Goal: Information Seeking & Learning: Check status

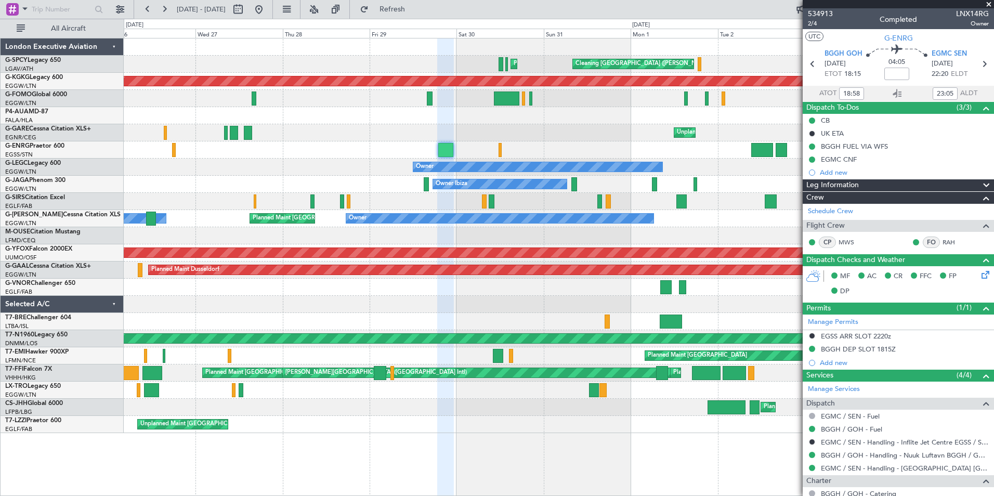
drag, startPoint x: 990, startPoint y: 3, endPoint x: 982, endPoint y: 7, distance: 8.1
click at [990, 3] on span at bounding box center [989, 4] width 10 height 9
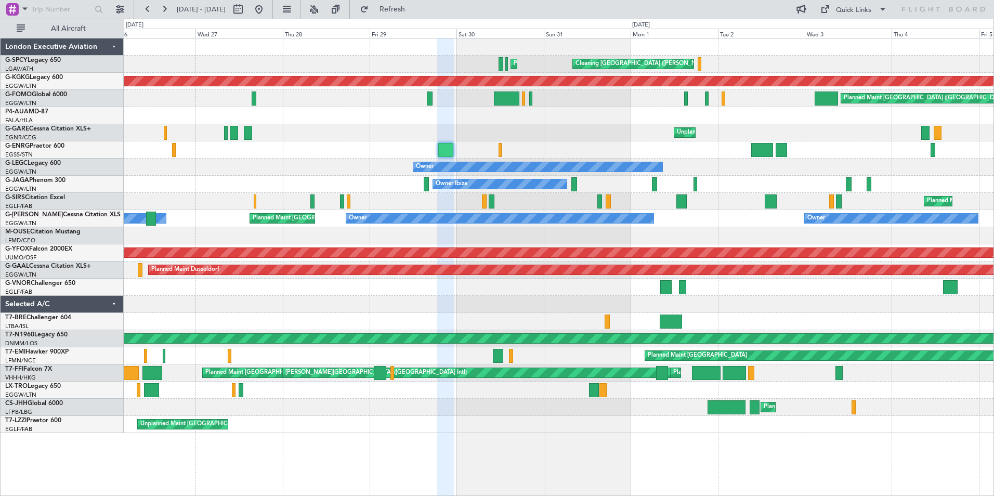
type input "0"
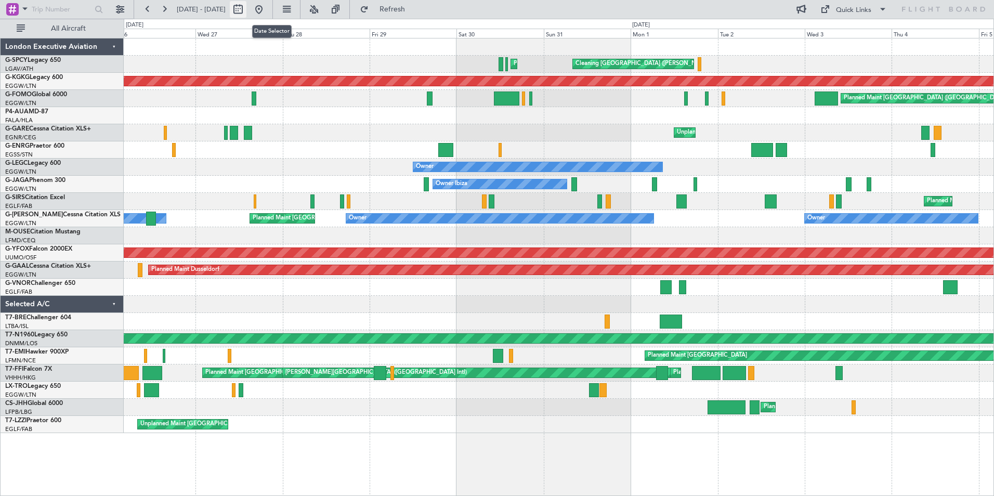
click at [247, 8] on button at bounding box center [238, 9] width 17 height 17
select select "8"
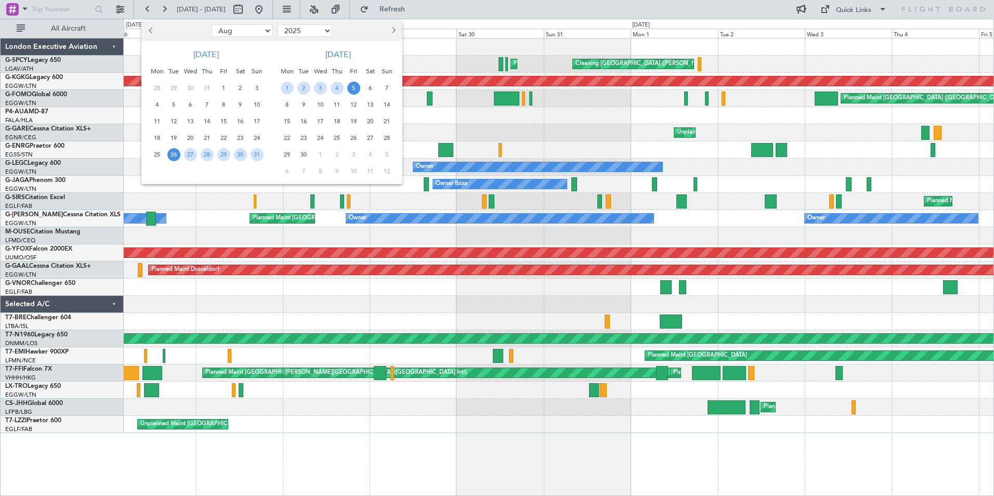
click at [326, 28] on select "2015 2016 2017 2018 2019 2020 2021 2022 2023 2024 2025 2026 2027 2028 2029 2030…" at bounding box center [305, 30] width 55 height 12
select select "2021"
click at [278, 24] on select "2015 2016 2017 2018 2019 2020 2021 2022 2023 2024 2025 2026 2027 2028 2029 2030…" at bounding box center [305, 30] width 55 height 12
click at [264, 26] on select "Jan Feb Mar Apr May Jun [DATE] Aug Sep Oct Nov Dec" at bounding box center [242, 30] width 61 height 12
select select "1"
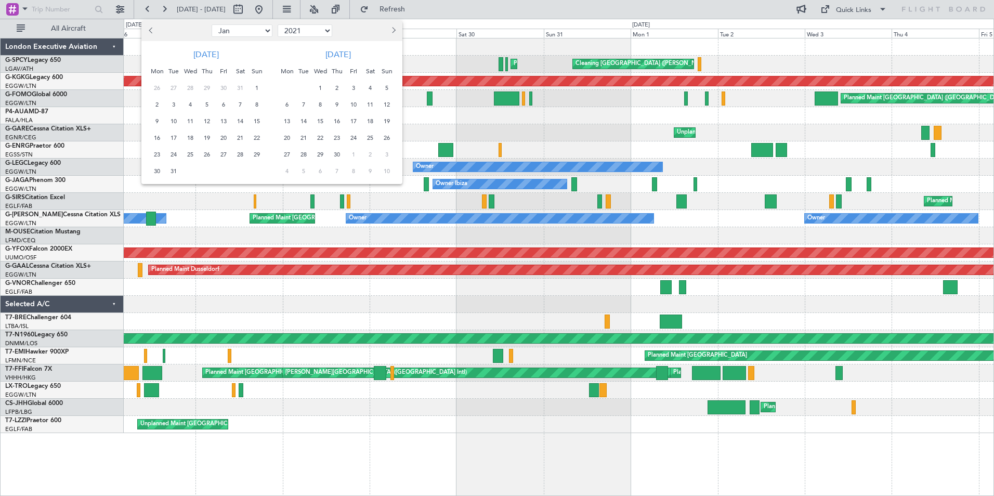
click at [212, 24] on select "Jan Feb Mar Apr May Jun [DATE] Aug Sep Oct Nov Dec" at bounding box center [242, 30] width 61 height 12
click at [158, 155] on span "25" at bounding box center [157, 154] width 13 height 13
click at [252, 151] on span "31" at bounding box center [257, 154] width 13 height 13
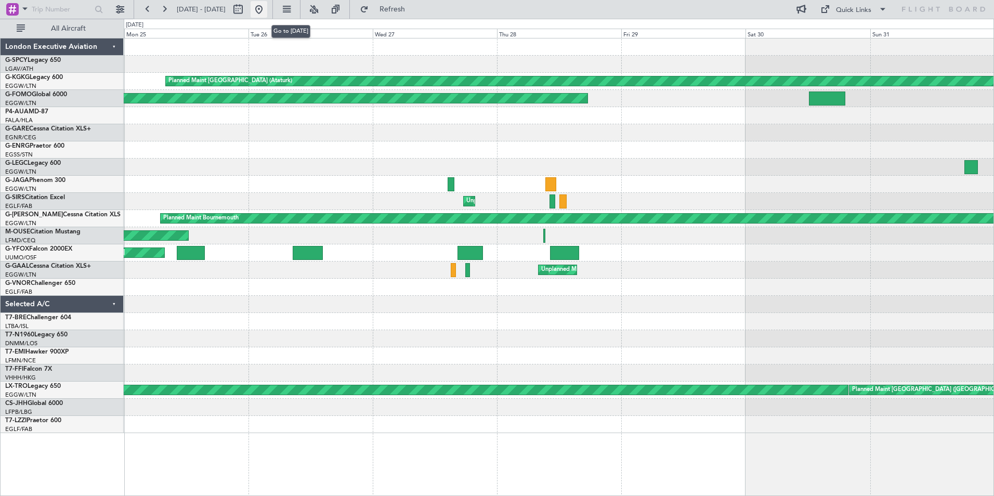
click at [267, 9] on button at bounding box center [259, 9] width 17 height 17
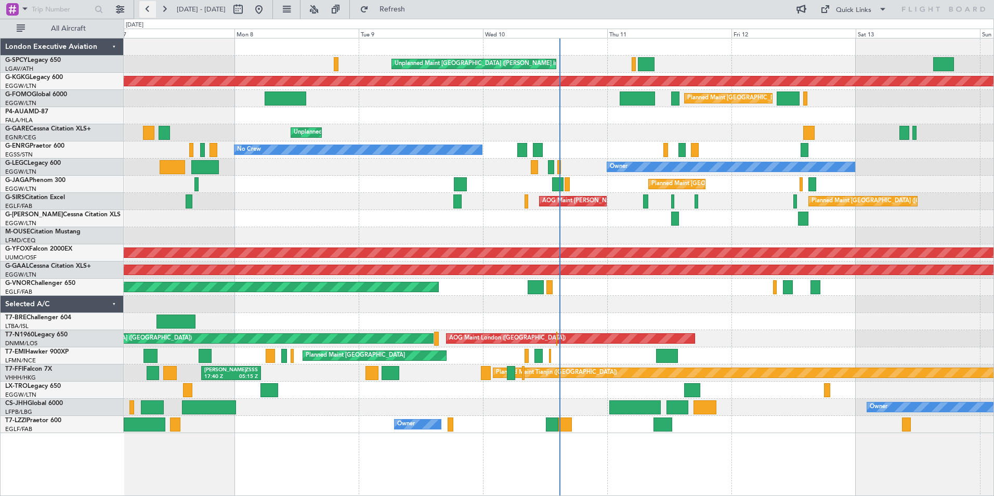
click at [147, 7] on button at bounding box center [147, 9] width 17 height 17
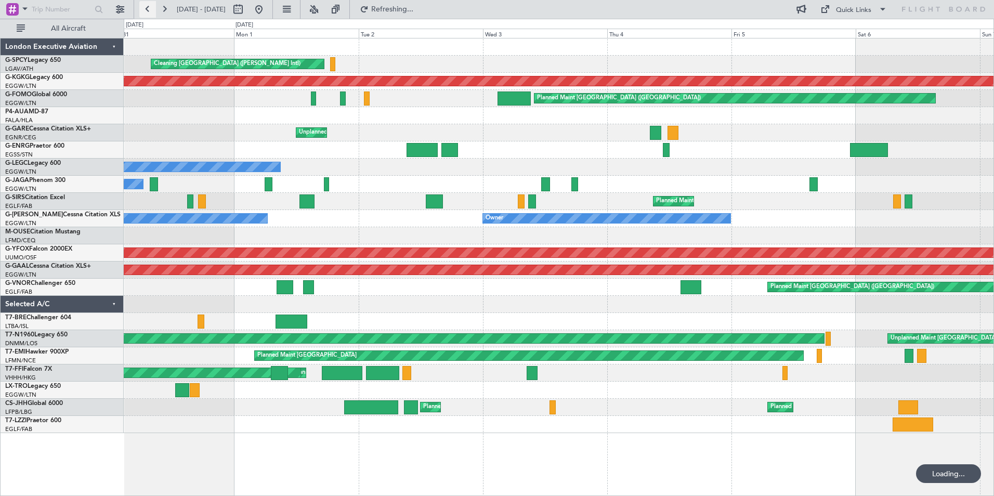
click at [148, 7] on button at bounding box center [147, 9] width 17 height 17
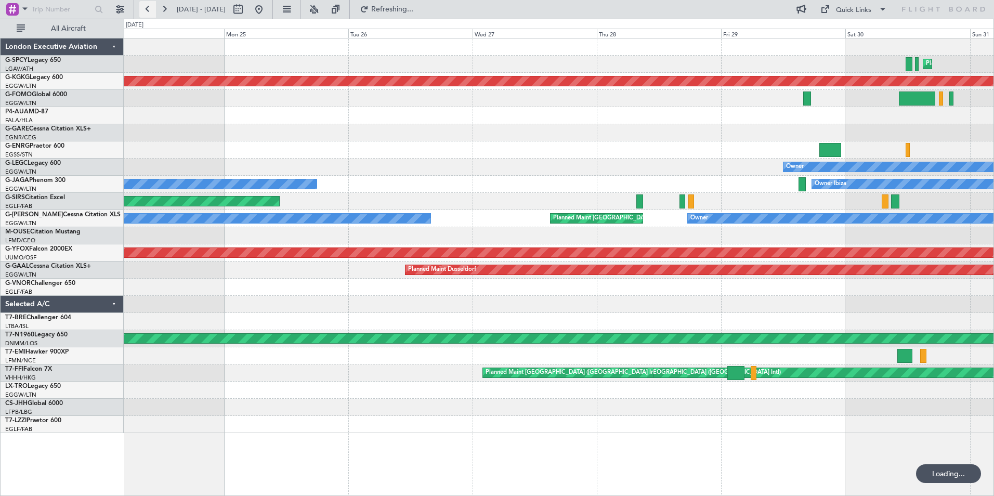
click at [148, 7] on button at bounding box center [147, 9] width 17 height 17
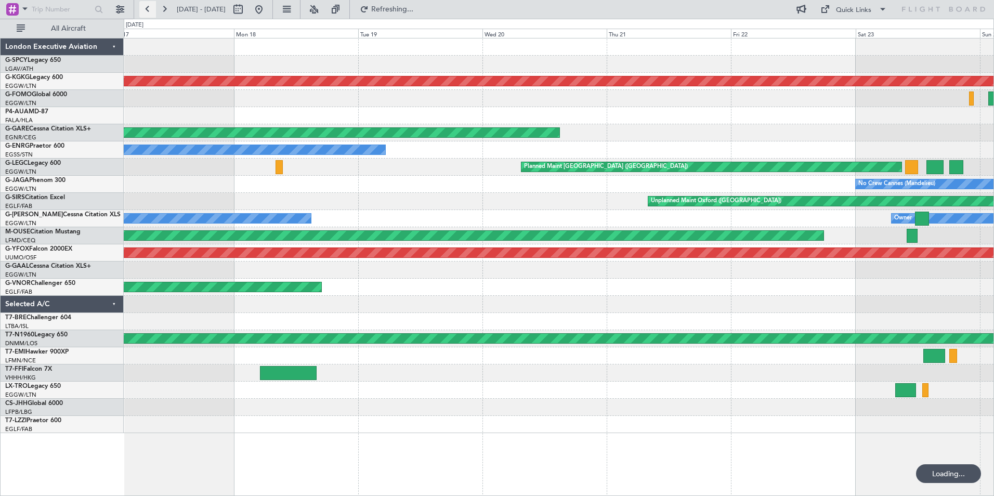
click at [148, 7] on button at bounding box center [147, 9] width 17 height 17
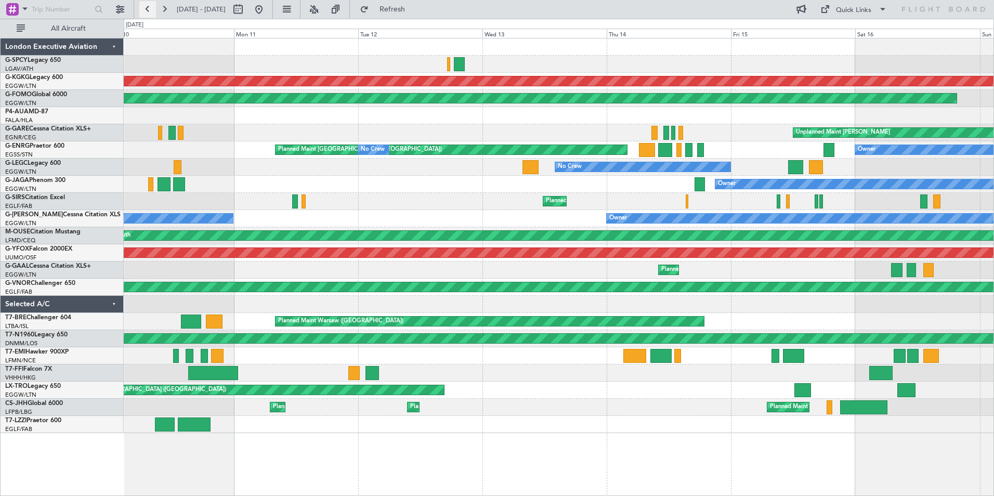
click at [148, 7] on button at bounding box center [147, 9] width 17 height 17
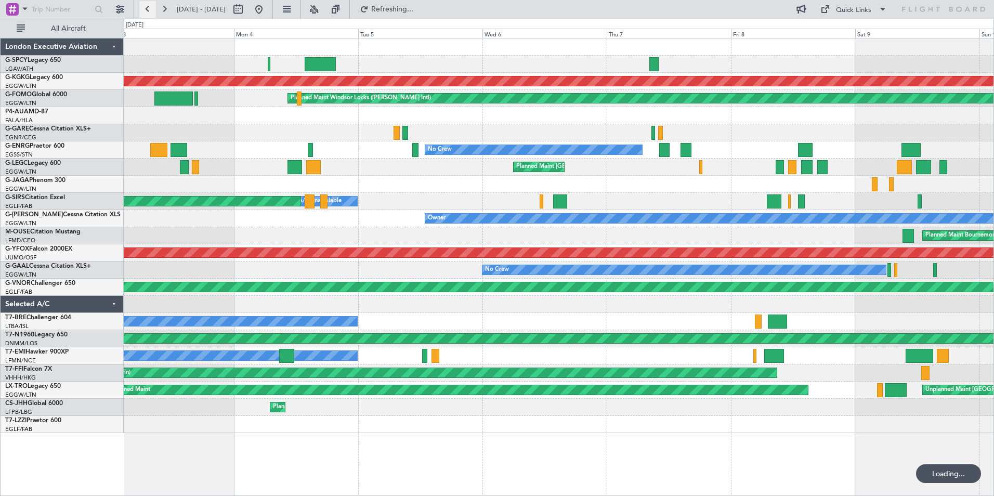
click at [148, 7] on button at bounding box center [147, 9] width 17 height 17
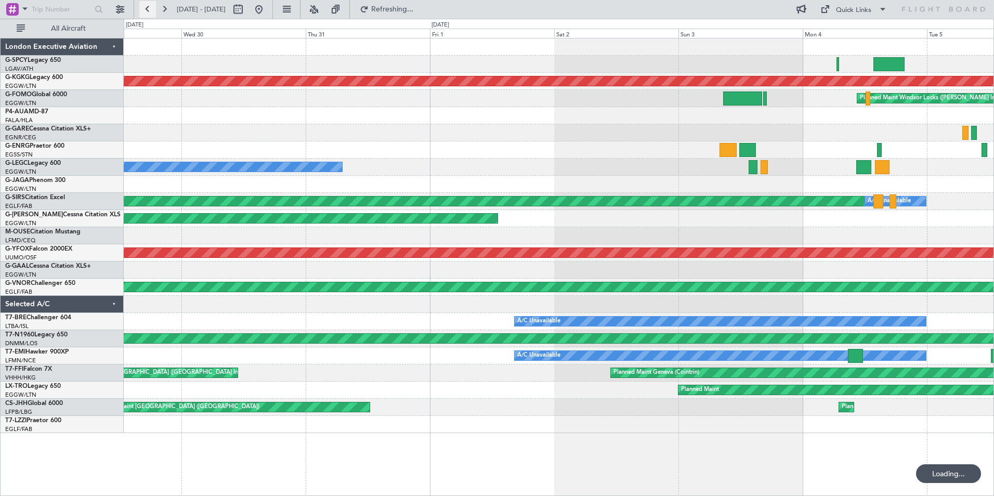
click at [148, 7] on button at bounding box center [147, 9] width 17 height 17
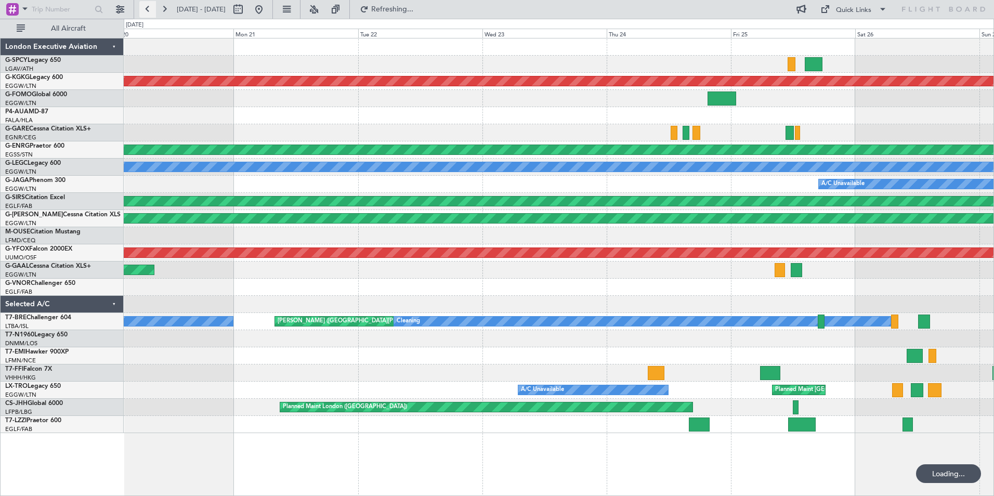
click at [148, 7] on button at bounding box center [147, 9] width 17 height 17
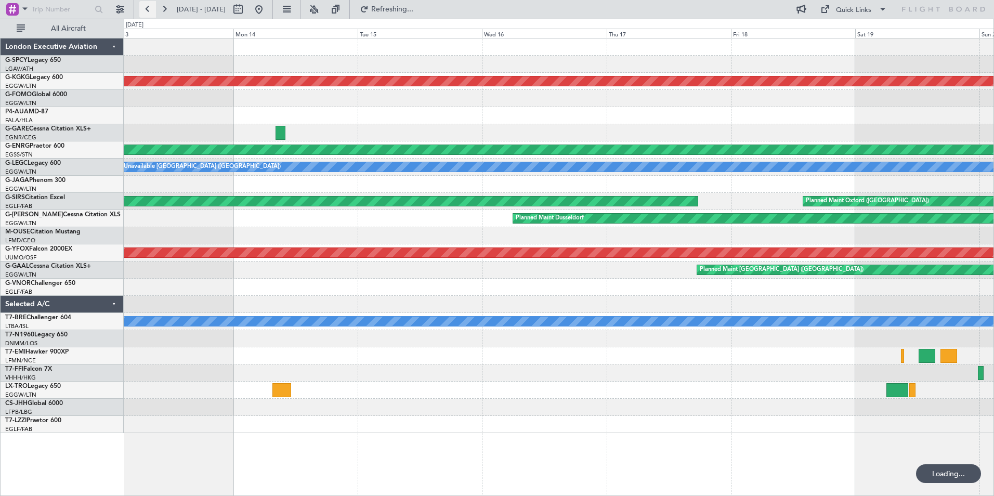
click at [148, 7] on button at bounding box center [147, 9] width 17 height 17
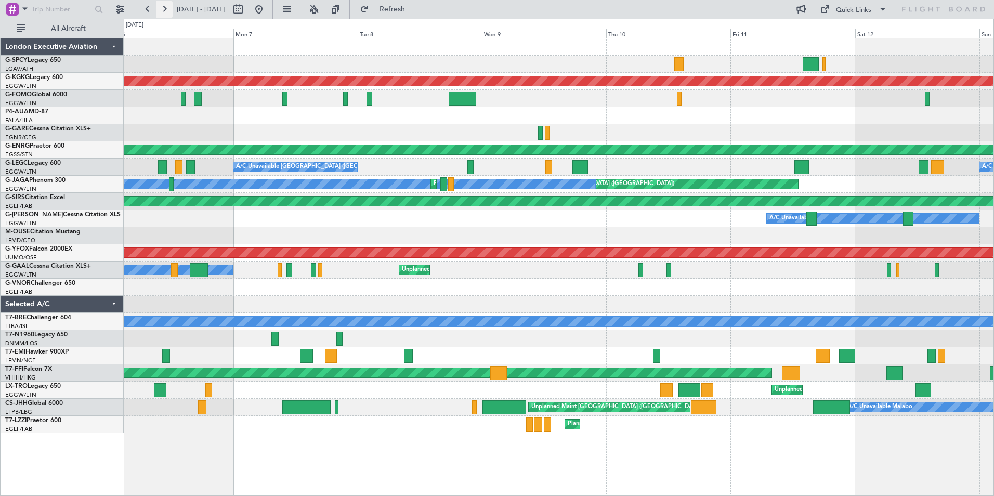
click at [161, 10] on button at bounding box center [164, 9] width 17 height 17
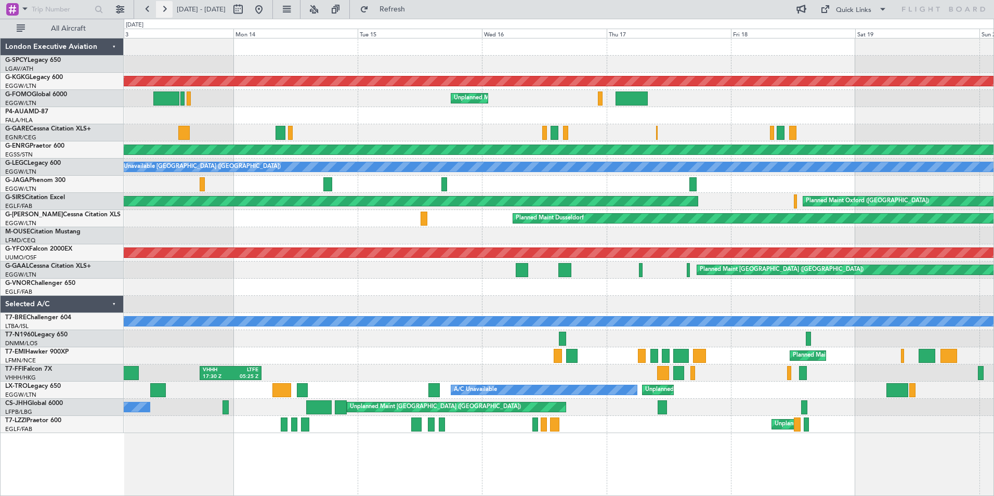
click at [163, 9] on button at bounding box center [164, 9] width 17 height 17
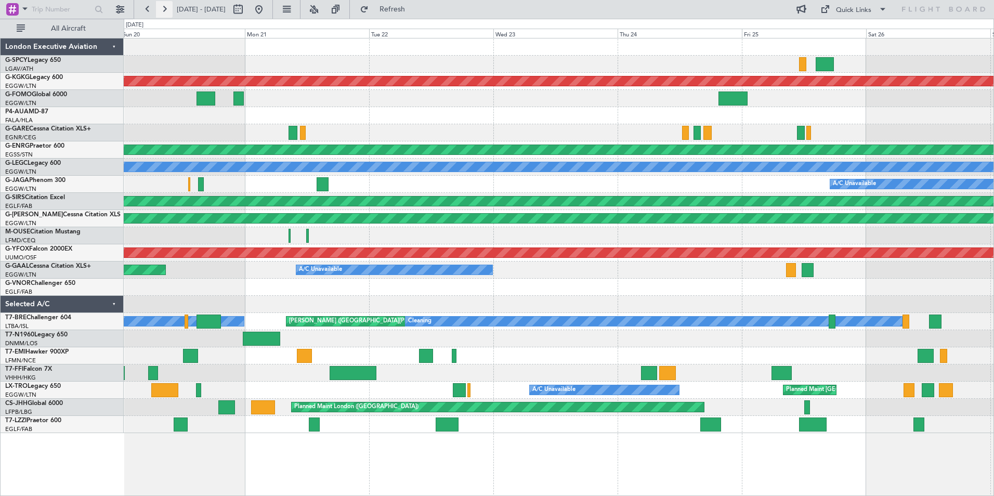
click at [163, 9] on button at bounding box center [164, 9] width 17 height 17
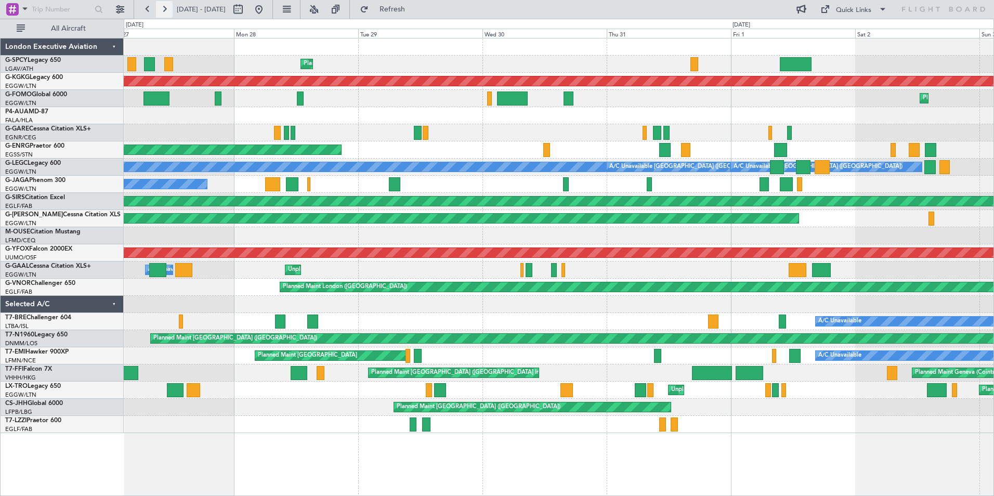
click at [168, 8] on button at bounding box center [164, 9] width 17 height 17
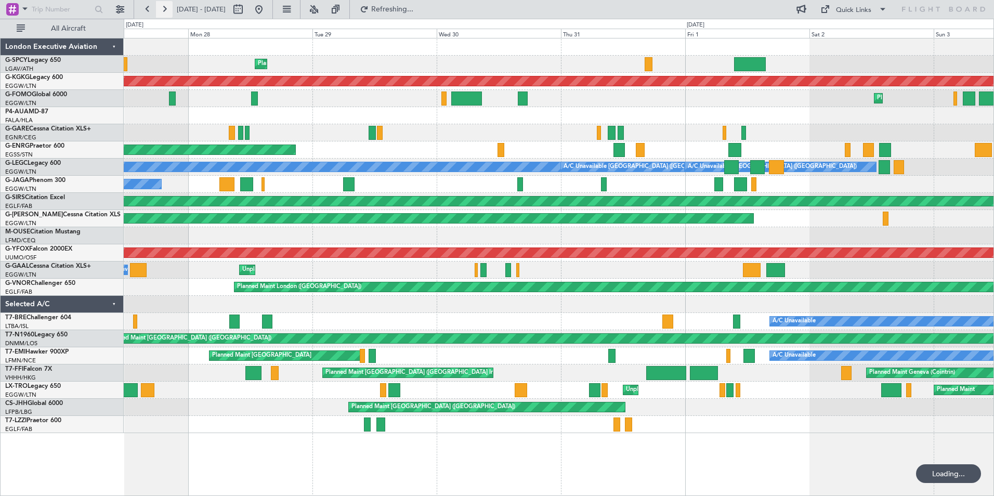
click at [168, 8] on button at bounding box center [164, 9] width 17 height 17
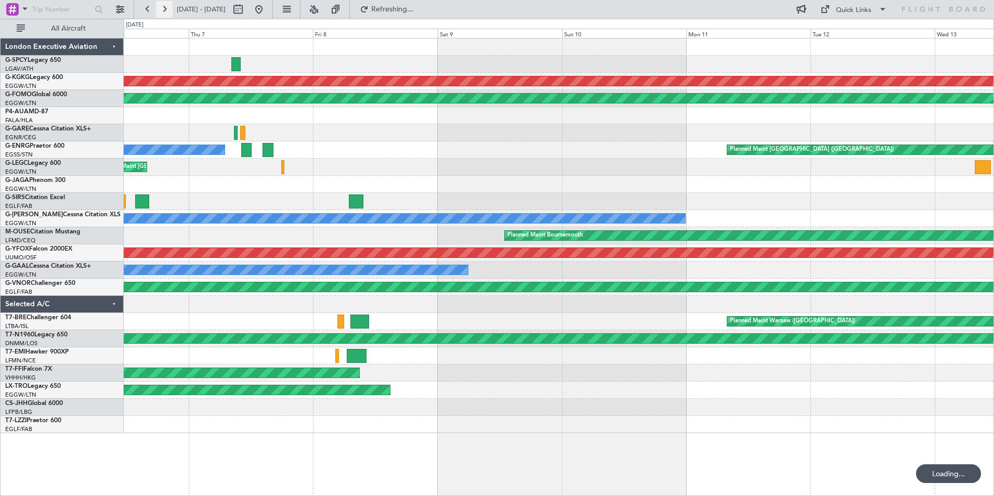
click at [168, 8] on button at bounding box center [164, 9] width 17 height 17
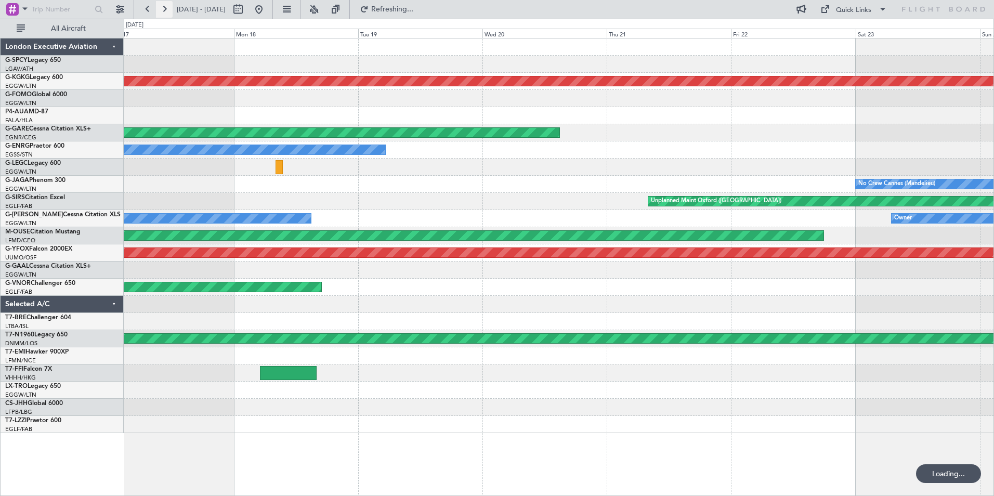
click at [168, 8] on button at bounding box center [164, 9] width 17 height 17
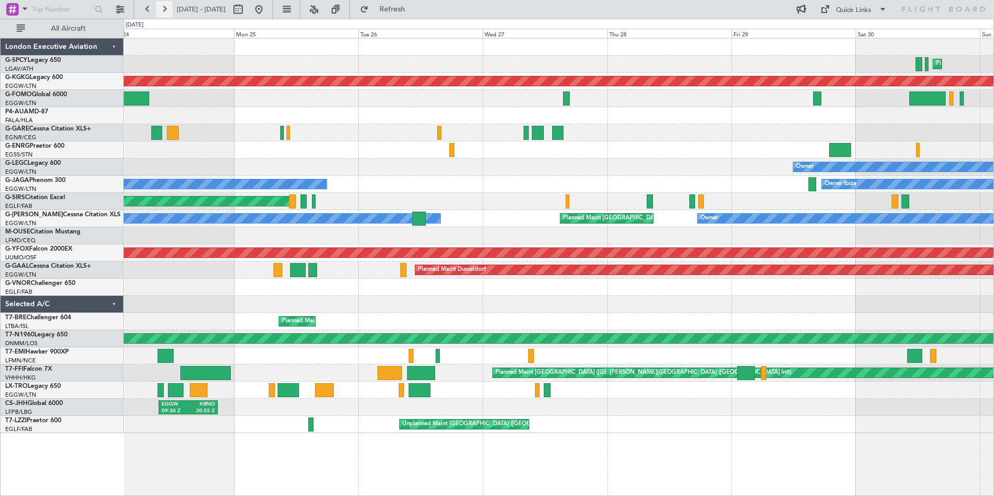
click at [168, 8] on button at bounding box center [164, 9] width 17 height 17
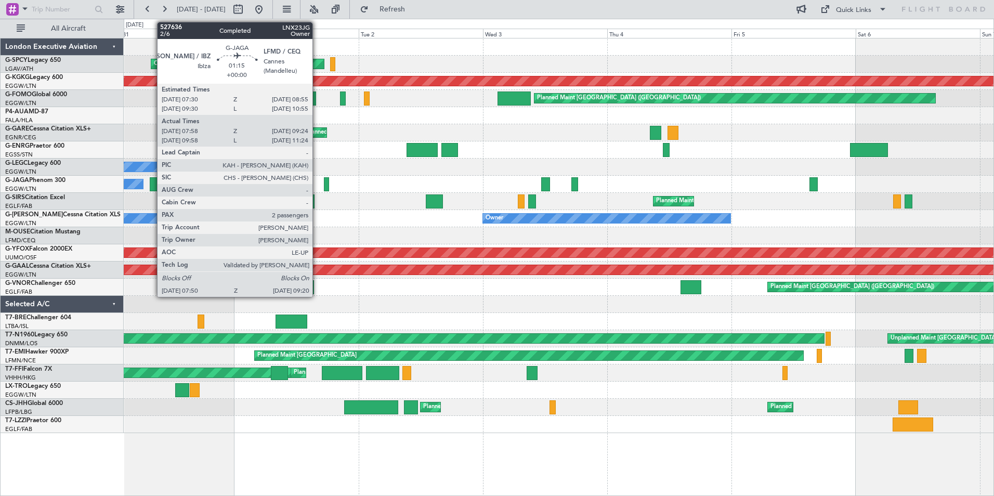
click at [152, 185] on div at bounding box center [154, 184] width 8 height 14
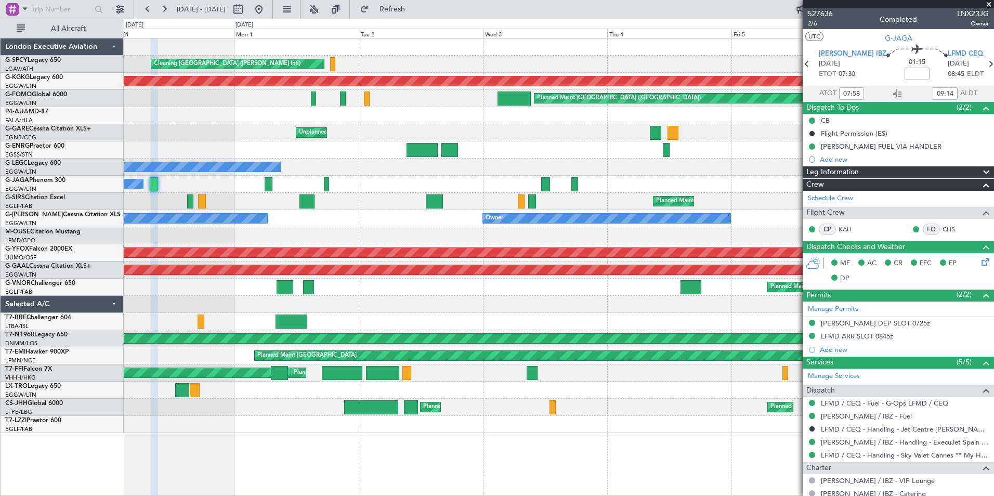
click at [990, 3] on span at bounding box center [989, 4] width 10 height 9
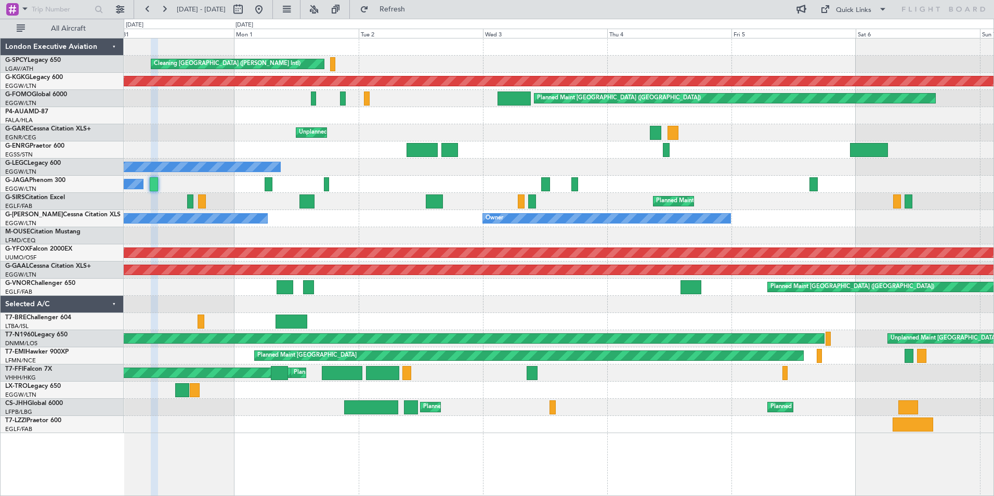
type input "0"
click at [148, 12] on button at bounding box center [147, 9] width 17 height 17
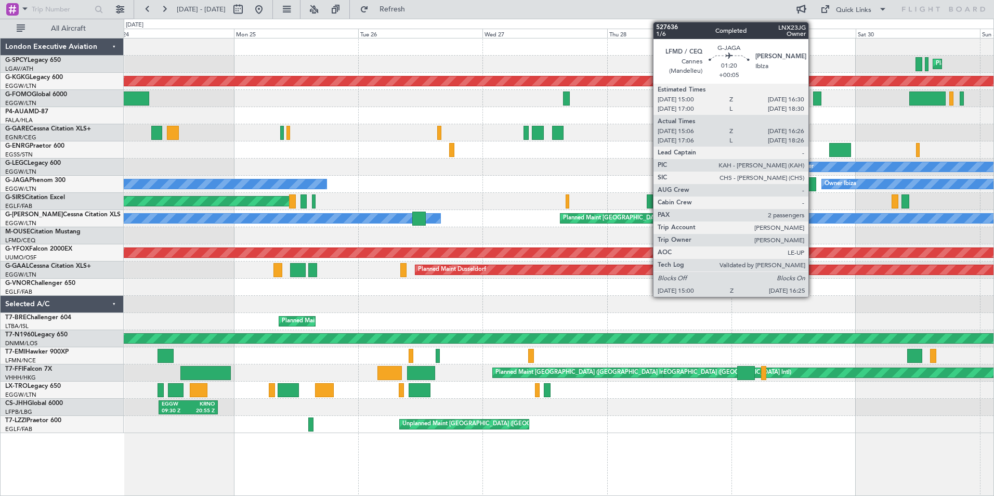
click at [813, 184] on div at bounding box center [813, 184] width 8 height 14
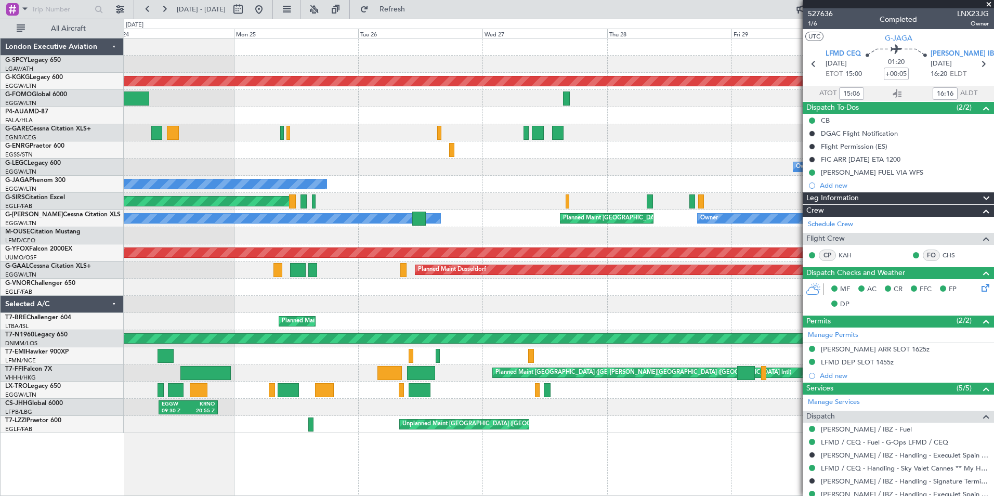
click at [992, 1] on span at bounding box center [989, 4] width 10 height 9
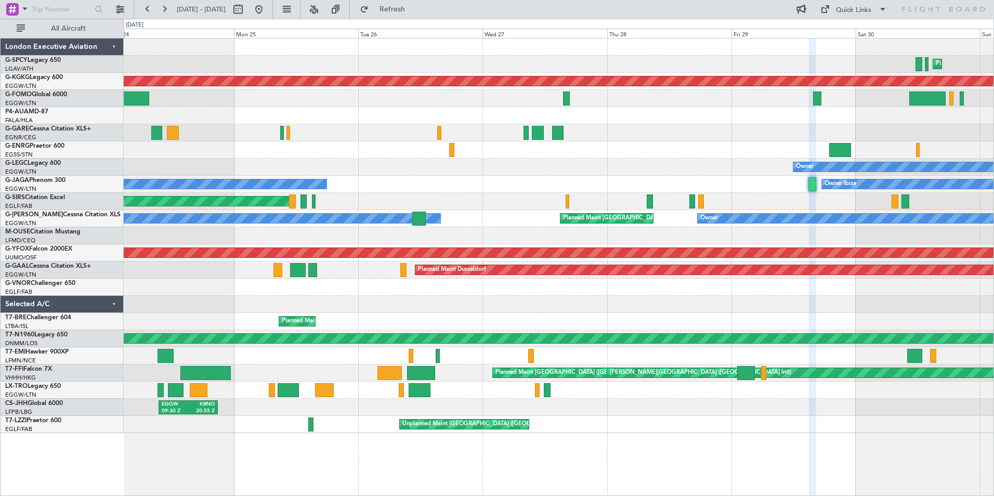
type input "0"
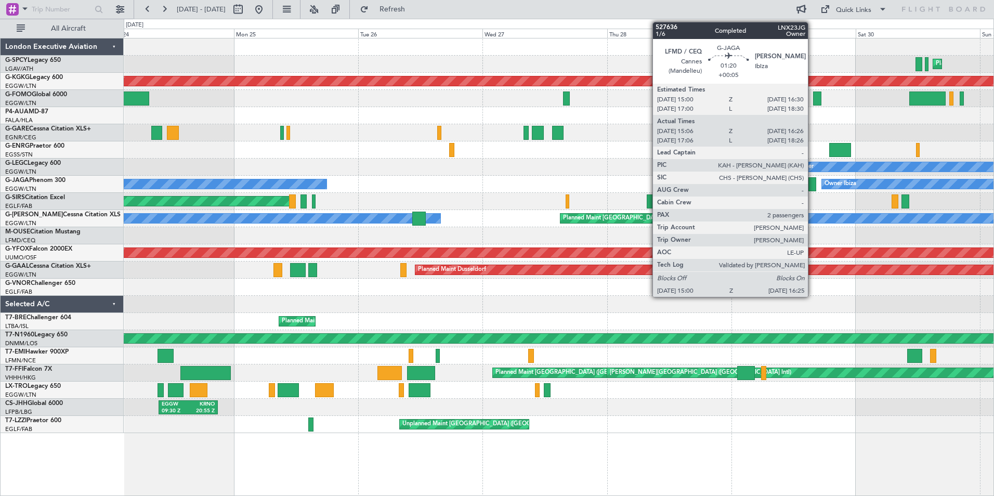
click at [813, 183] on div at bounding box center [813, 184] width 8 height 14
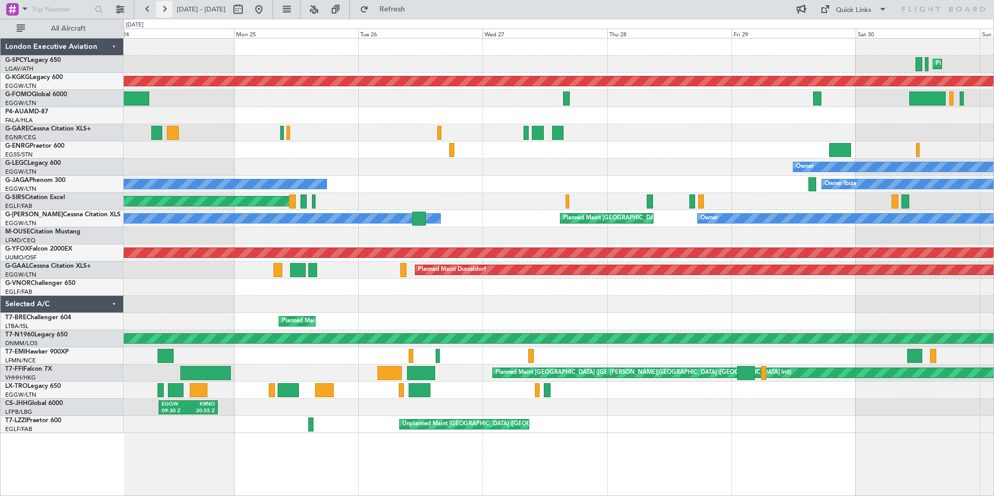
click at [162, 5] on button at bounding box center [164, 9] width 17 height 17
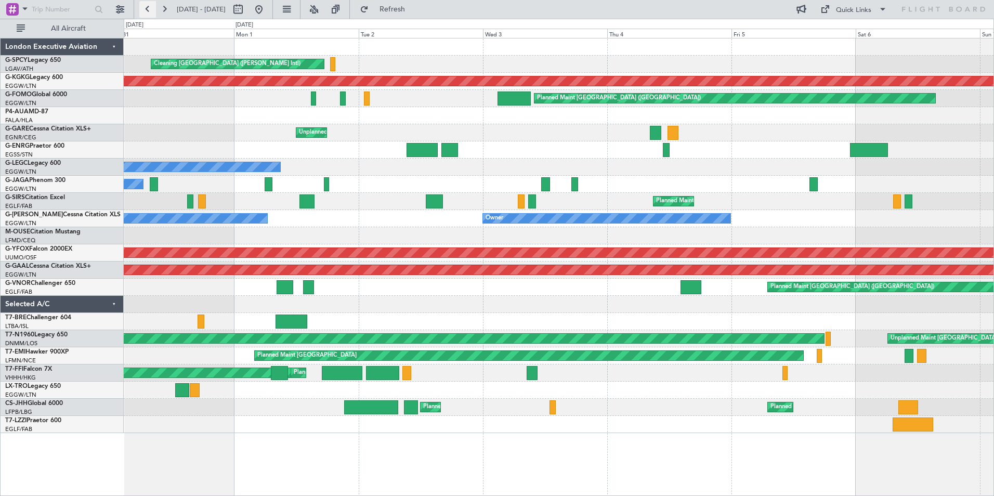
click at [152, 9] on button at bounding box center [147, 9] width 17 height 17
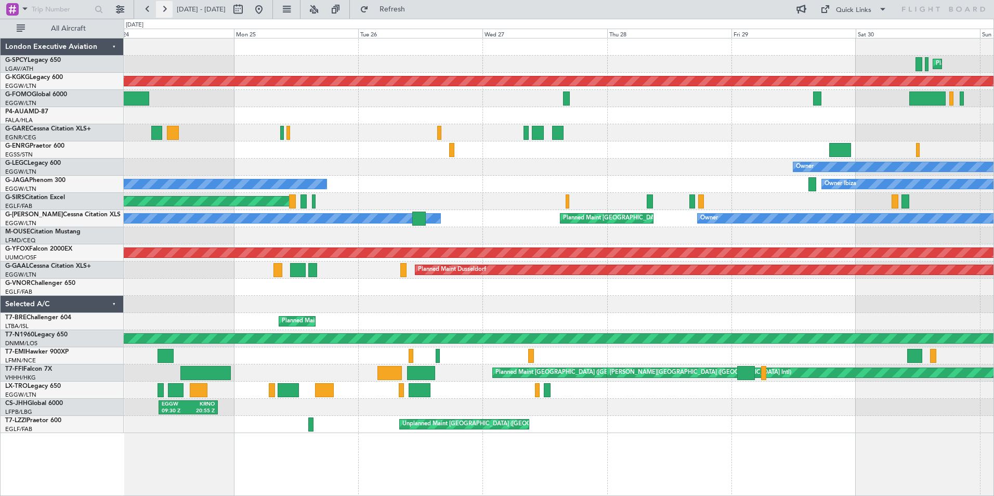
click at [163, 14] on button at bounding box center [164, 9] width 17 height 17
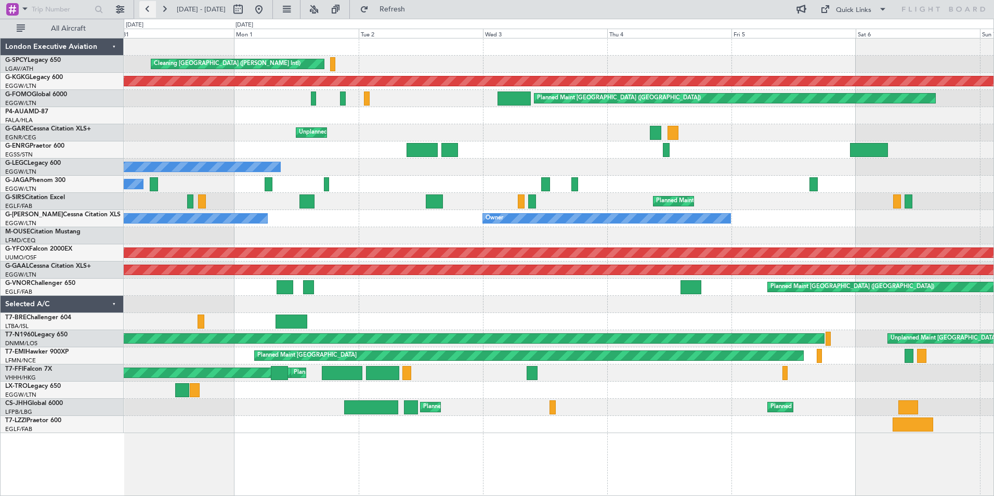
click at [145, 11] on button at bounding box center [147, 9] width 17 height 17
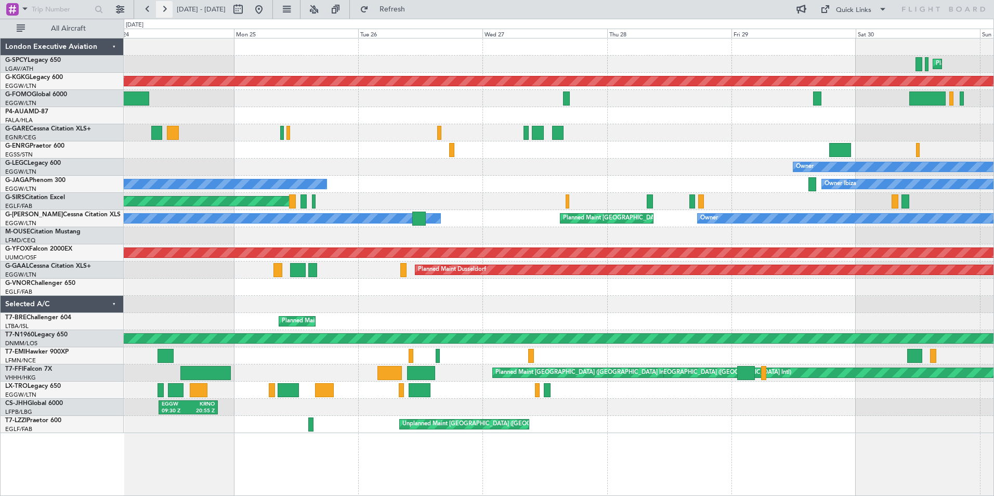
click at [160, 8] on button at bounding box center [164, 9] width 17 height 17
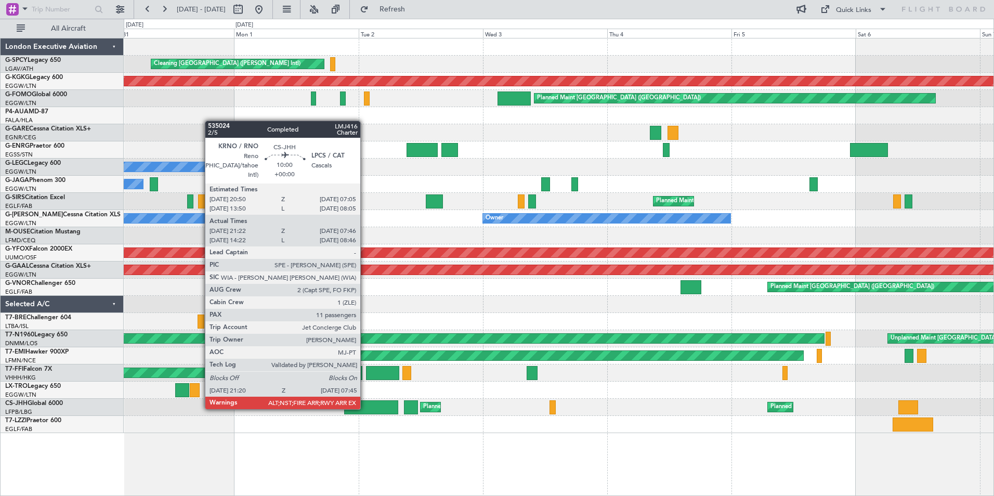
click at [365, 408] on div at bounding box center [371, 407] width 54 height 14
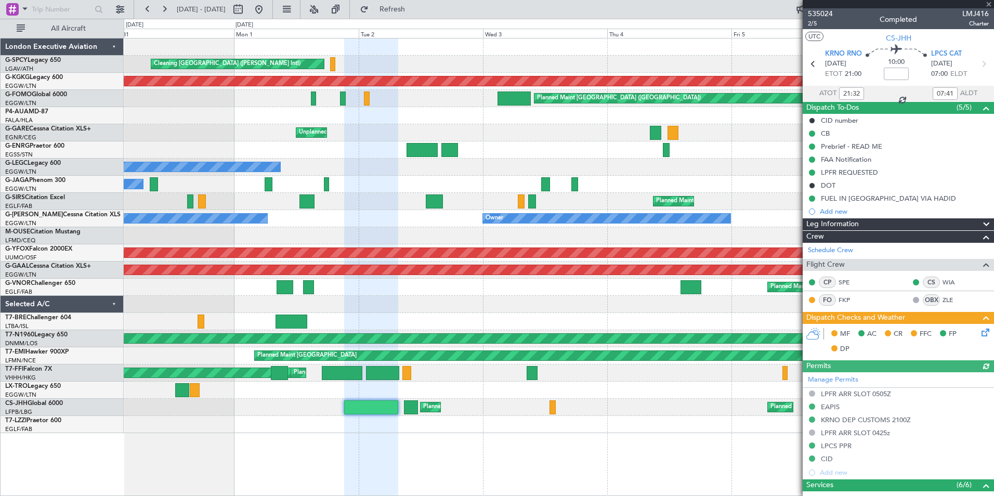
click at [990, 4] on div at bounding box center [898, 4] width 191 height 8
click at [989, 3] on span at bounding box center [989, 4] width 10 height 9
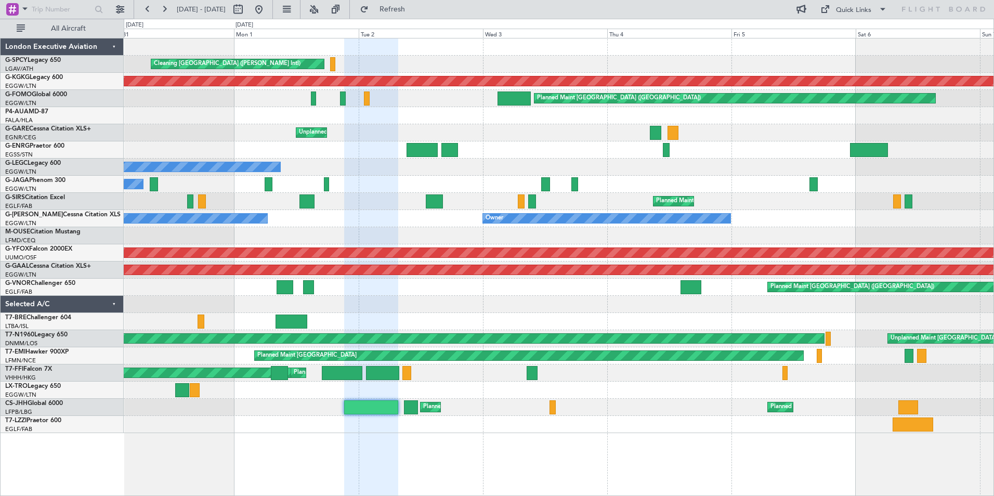
type input "0"
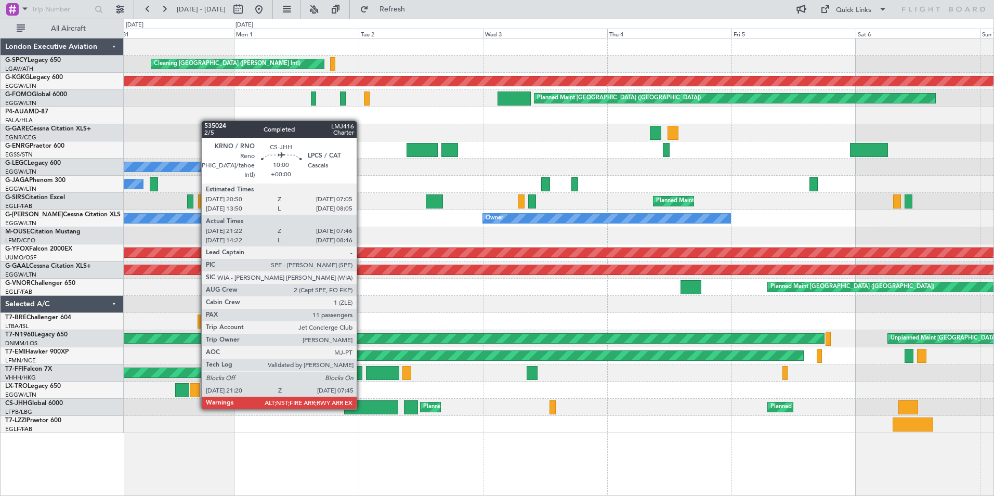
click at [361, 408] on div at bounding box center [371, 407] width 54 height 14
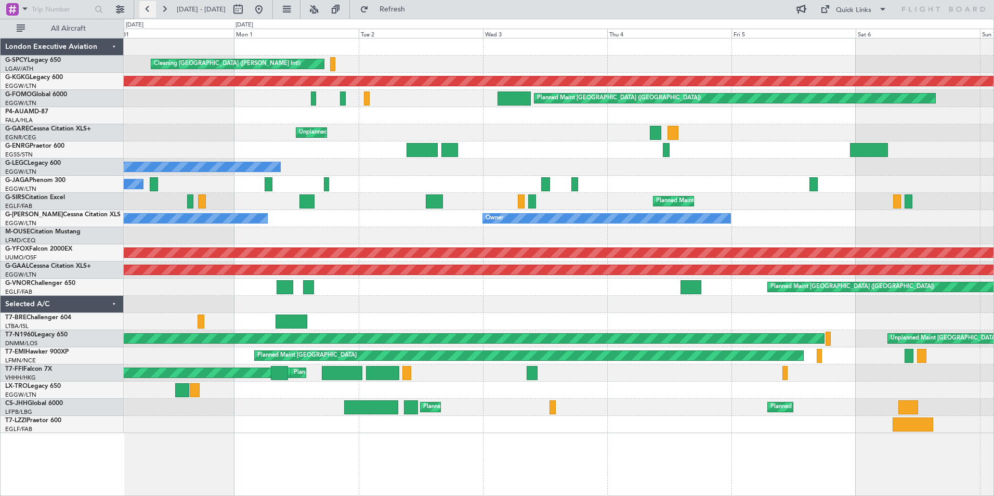
click at [147, 5] on button at bounding box center [147, 9] width 17 height 17
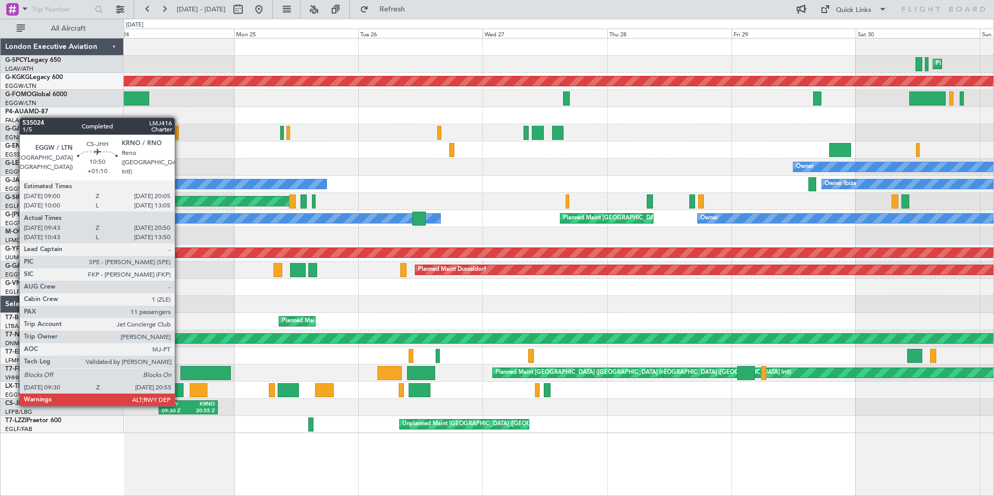
click at [179, 406] on div "EGGW" at bounding box center [175, 404] width 27 height 7
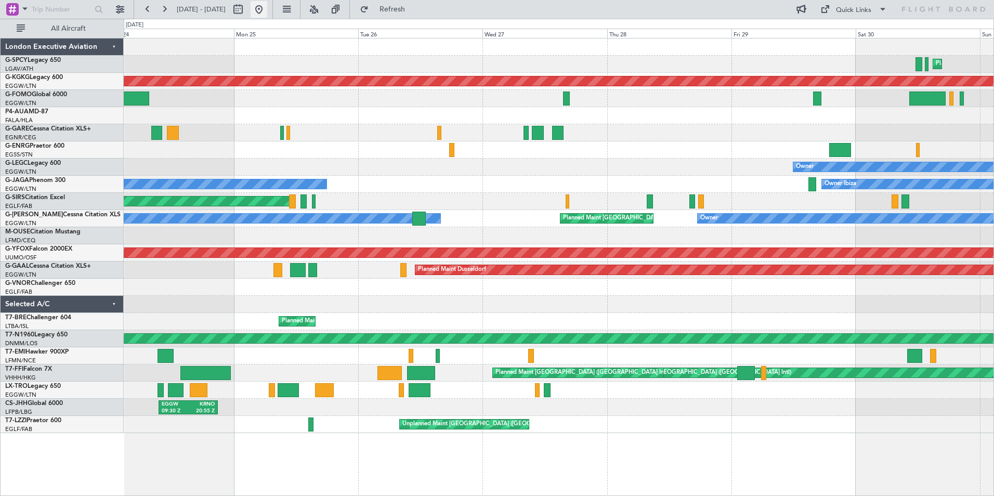
click at [267, 5] on button at bounding box center [259, 9] width 17 height 17
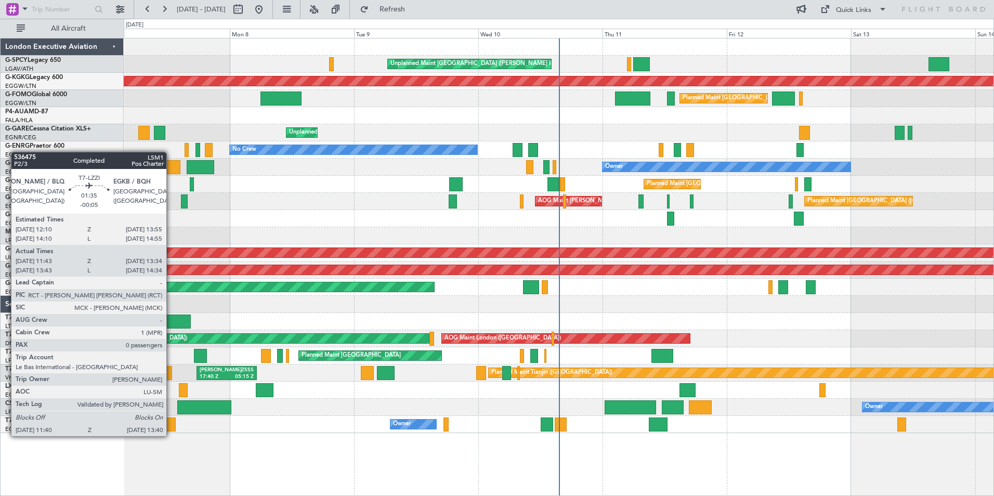
click at [171, 426] on div at bounding box center [170, 425] width 10 height 14
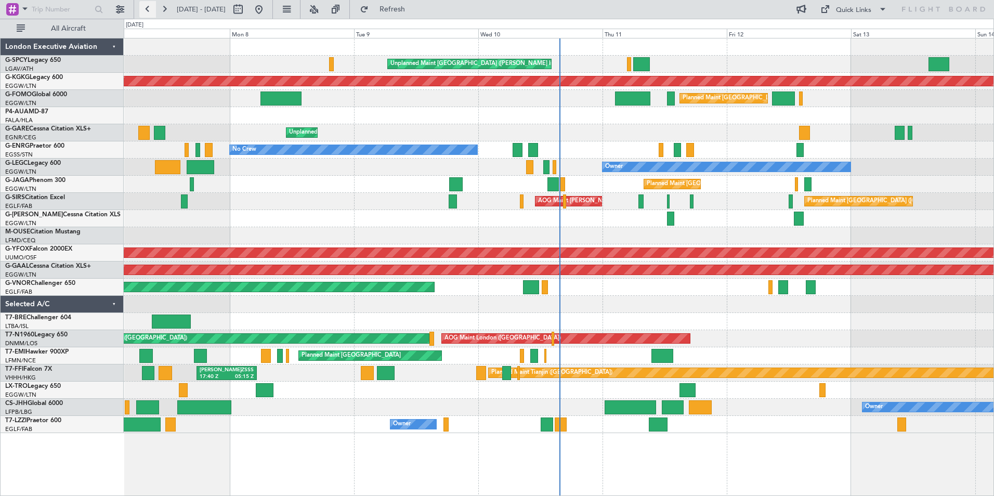
click at [149, 9] on button at bounding box center [147, 9] width 17 height 17
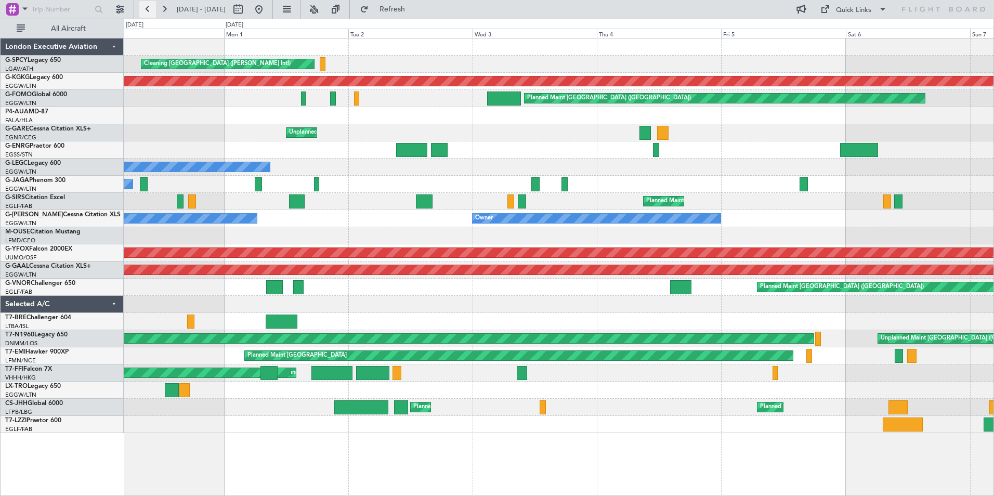
click at [149, 9] on button at bounding box center [147, 9] width 17 height 17
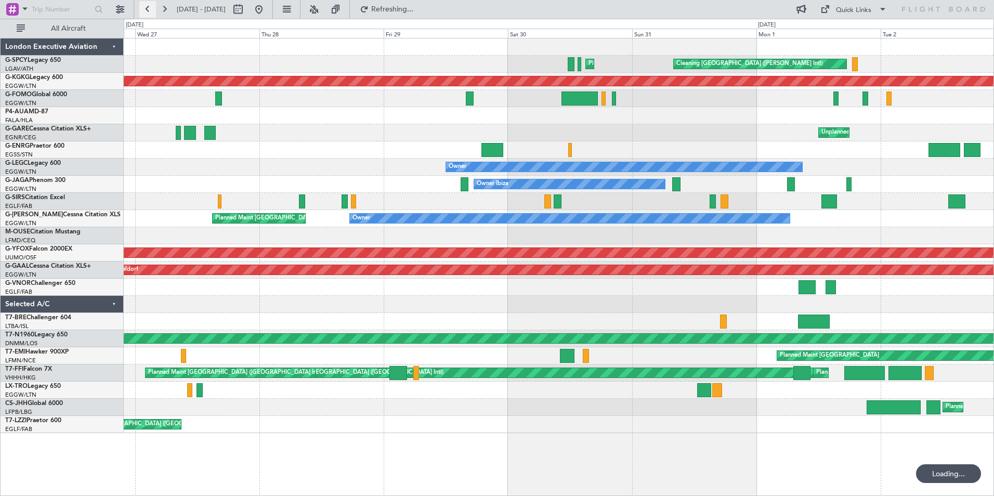
click at [149, 9] on button at bounding box center [147, 9] width 17 height 17
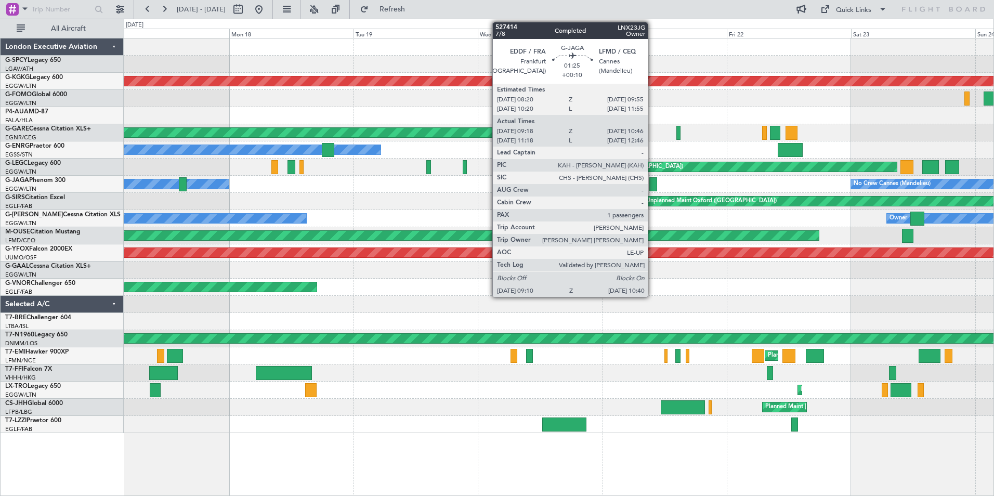
click at [653, 185] on div at bounding box center [654, 184] width 8 height 14
click at [652, 181] on div at bounding box center [654, 184] width 8 height 14
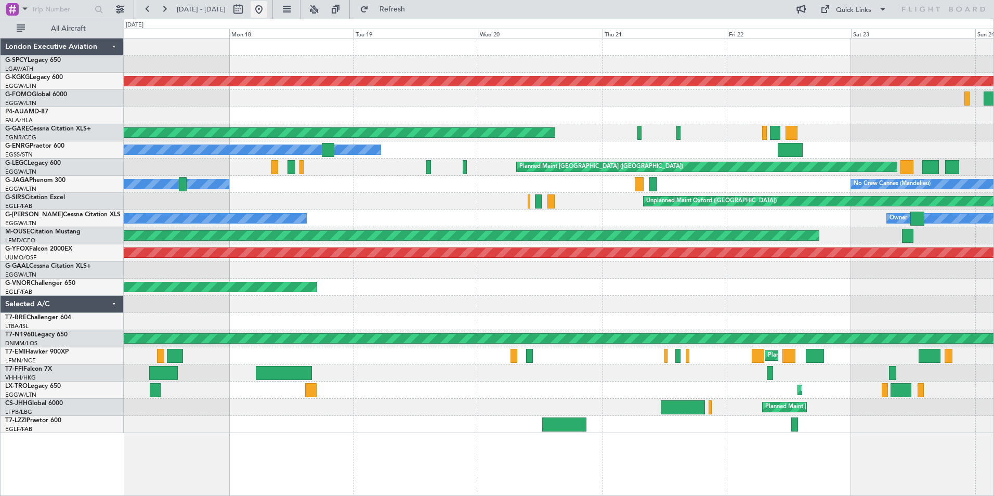
click at [267, 9] on button at bounding box center [259, 9] width 17 height 17
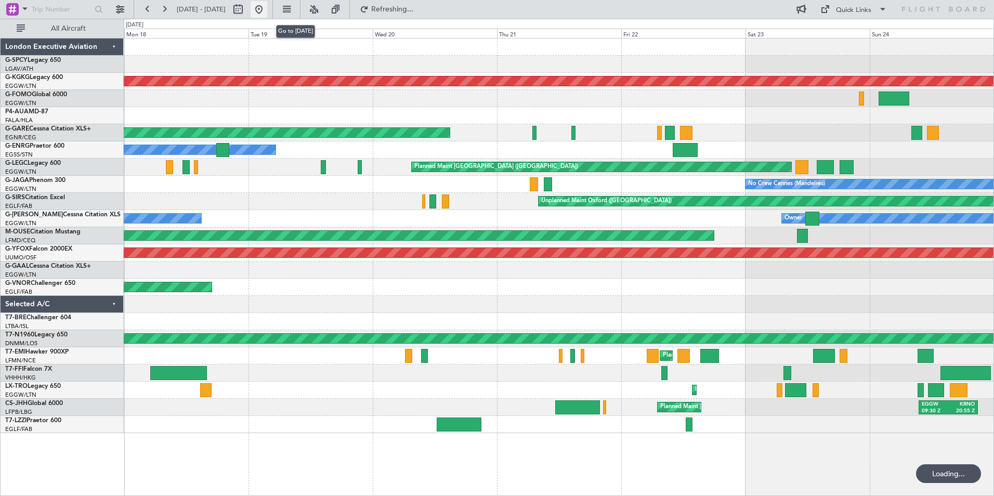
click at [267, 9] on button at bounding box center [259, 9] width 17 height 17
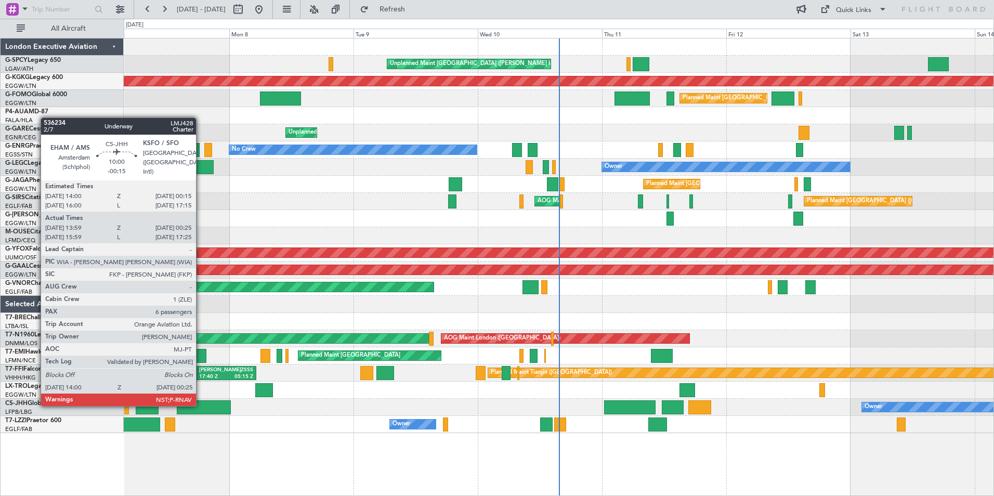
click at [201, 405] on div at bounding box center [204, 407] width 54 height 14
click at [201, 406] on div at bounding box center [204, 407] width 54 height 14
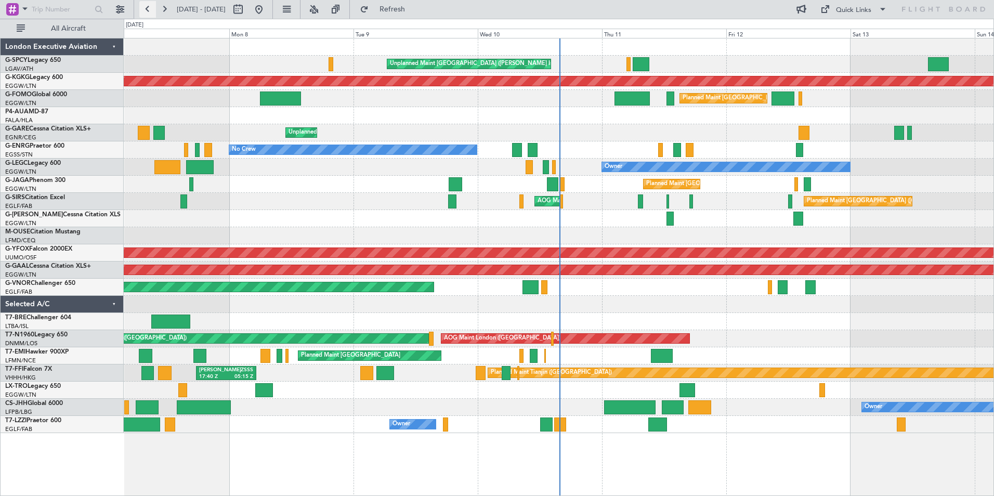
click at [151, 8] on button at bounding box center [147, 9] width 17 height 17
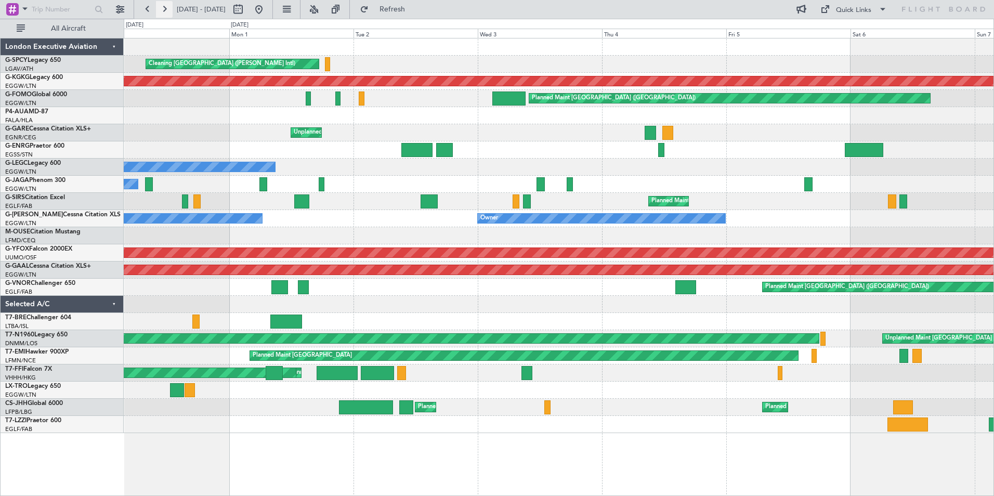
click at [160, 8] on button at bounding box center [164, 9] width 17 height 17
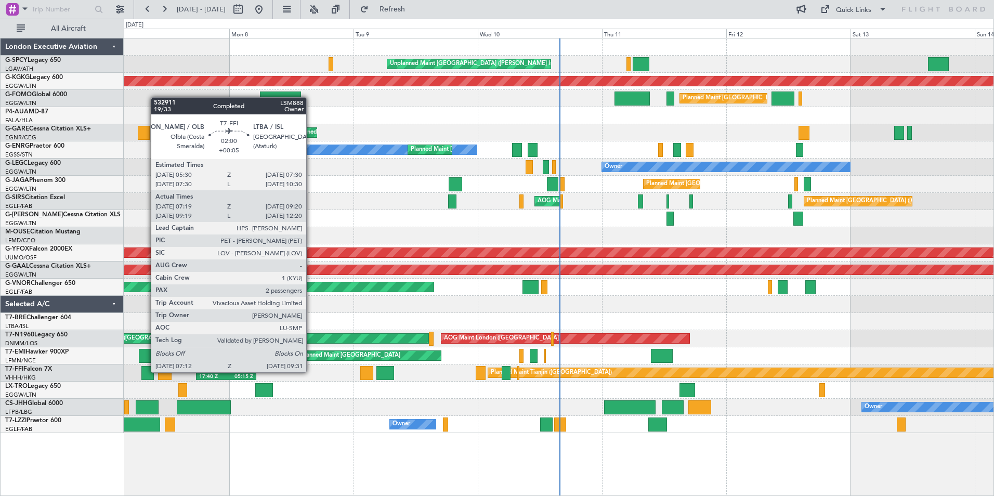
click at [146, 371] on div at bounding box center [147, 373] width 12 height 14
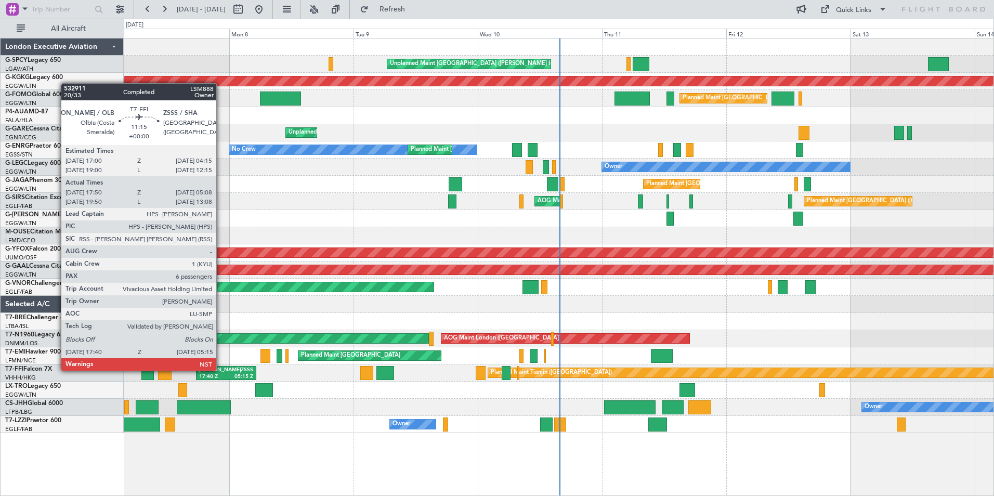
click at [221, 370] on div "[PERSON_NAME]" at bounding box center [212, 370] width 27 height 7
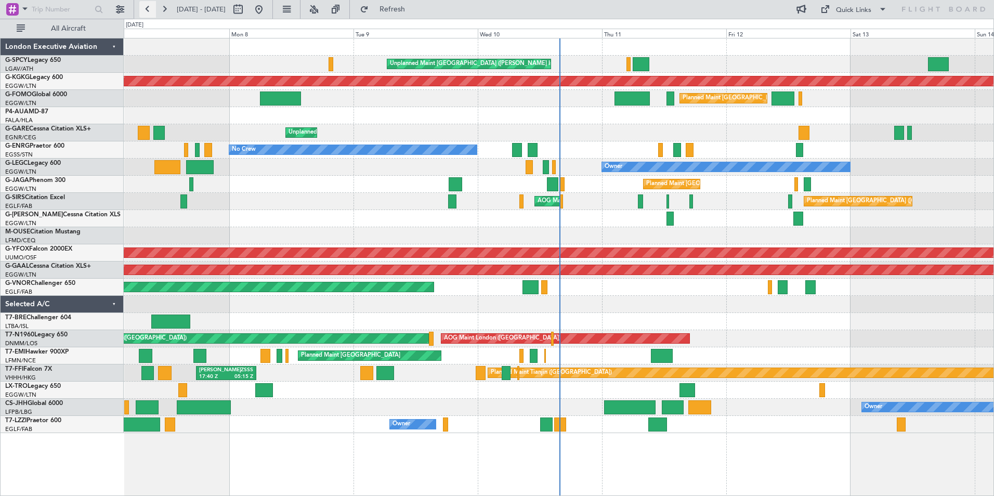
click at [145, 9] on button at bounding box center [147, 9] width 17 height 17
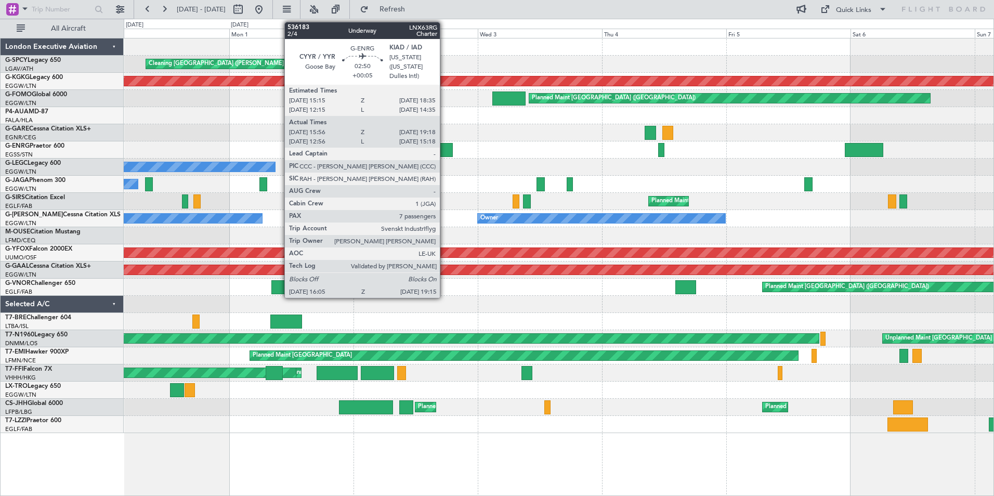
click at [445, 148] on div at bounding box center [444, 150] width 17 height 14
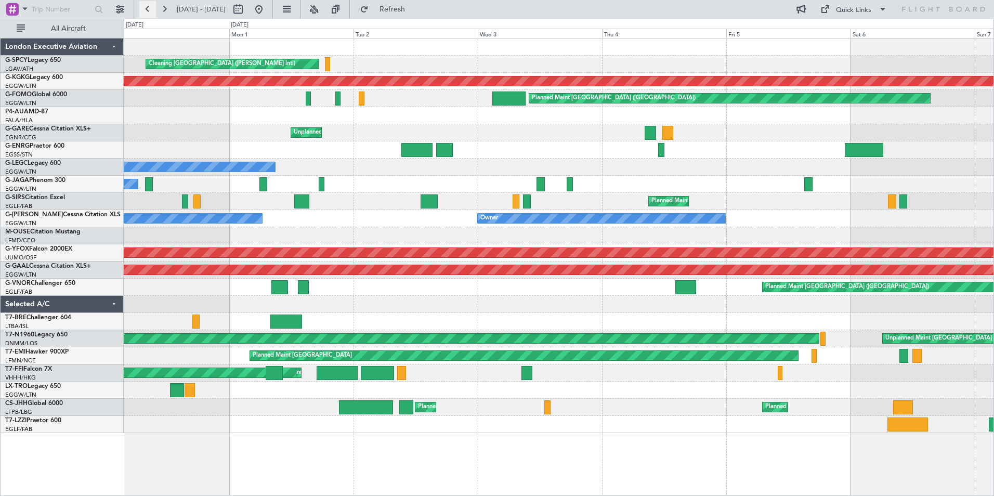
click at [143, 12] on button at bounding box center [147, 9] width 17 height 17
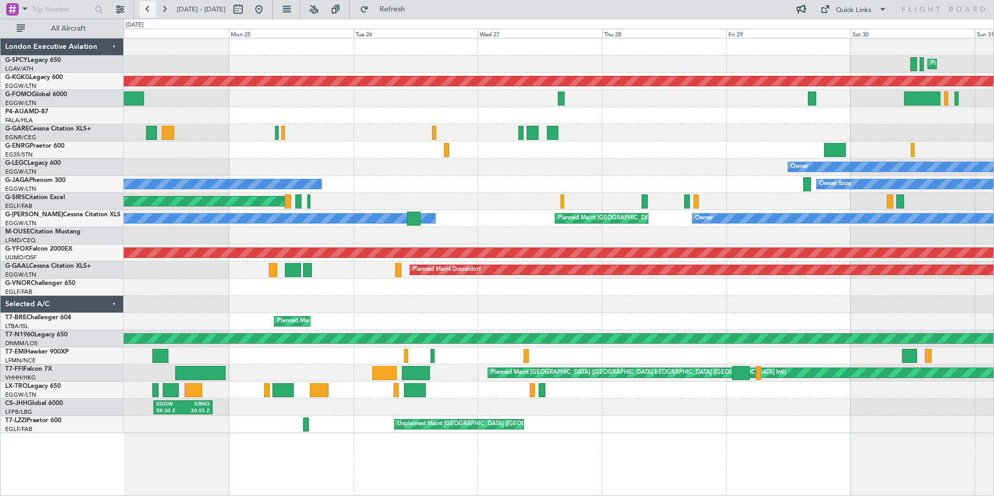
click at [143, 12] on button at bounding box center [147, 9] width 17 height 17
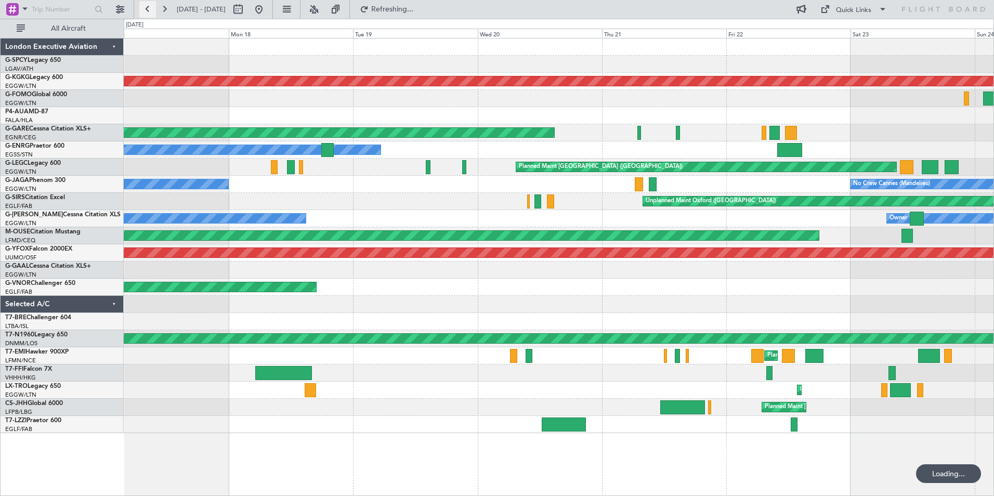
click at [143, 12] on button at bounding box center [147, 9] width 17 height 17
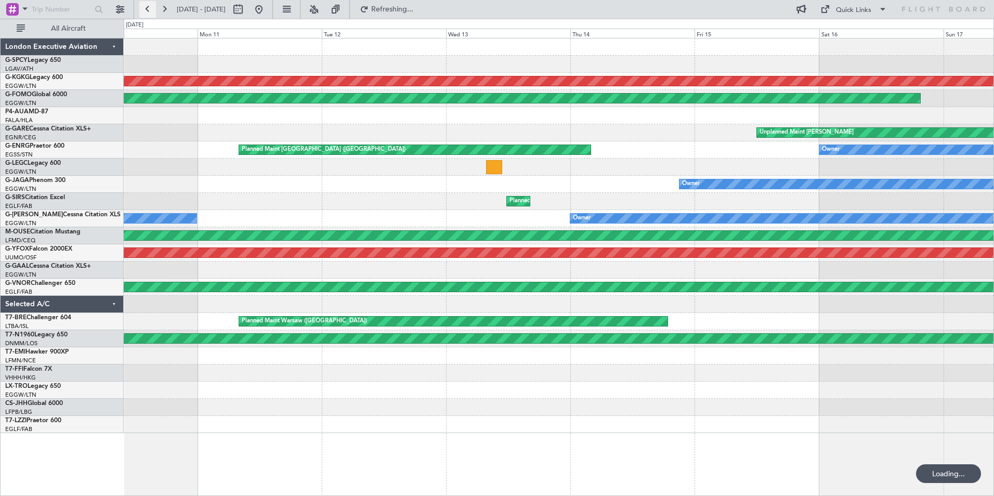
click at [143, 12] on button at bounding box center [147, 9] width 17 height 17
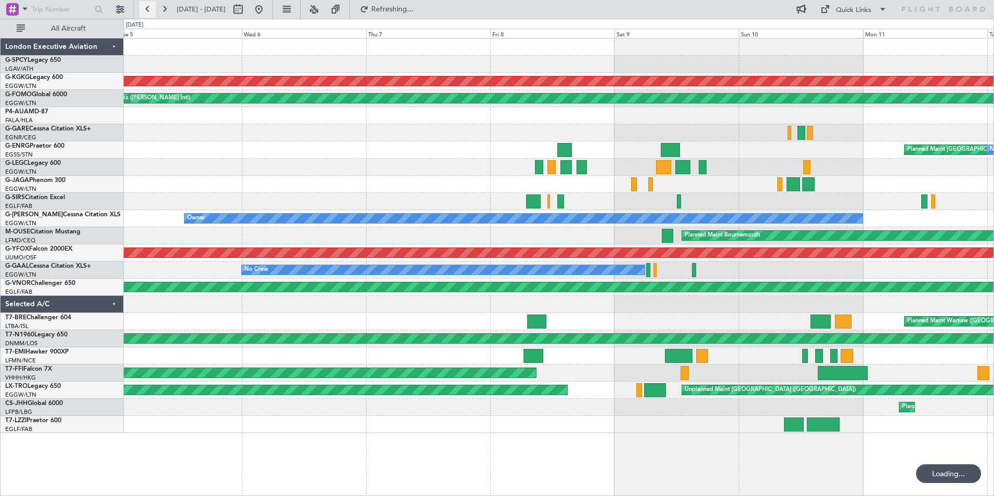
click at [143, 12] on button at bounding box center [147, 9] width 17 height 17
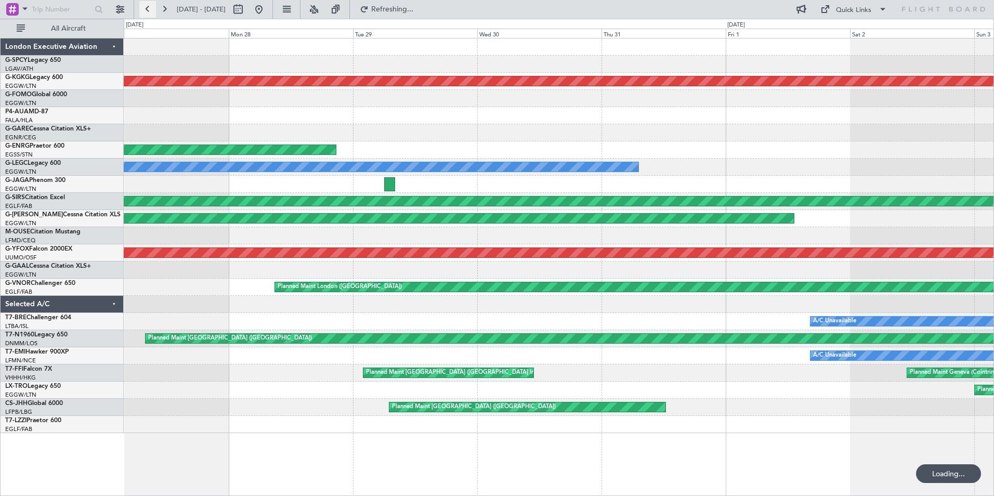
click at [144, 12] on button at bounding box center [147, 9] width 17 height 17
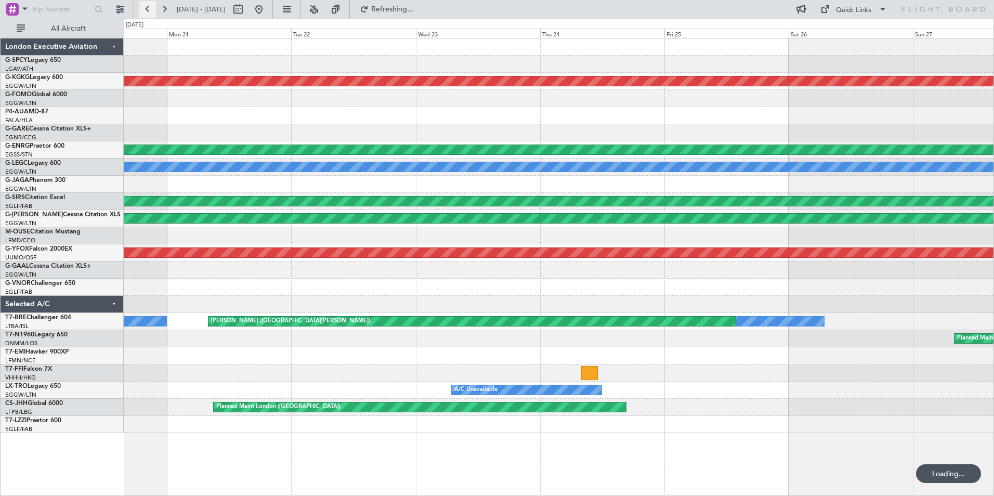
click at [144, 12] on button at bounding box center [147, 9] width 17 height 17
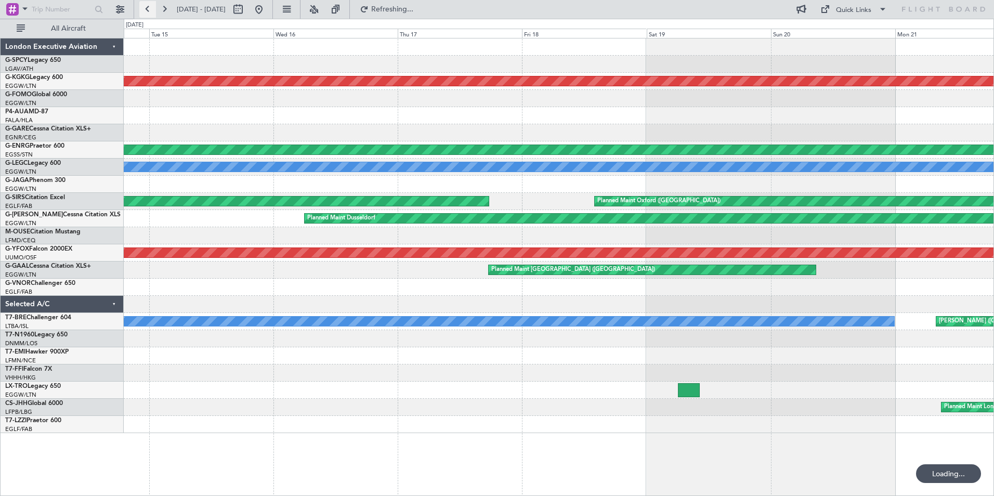
click at [145, 14] on button at bounding box center [147, 9] width 17 height 17
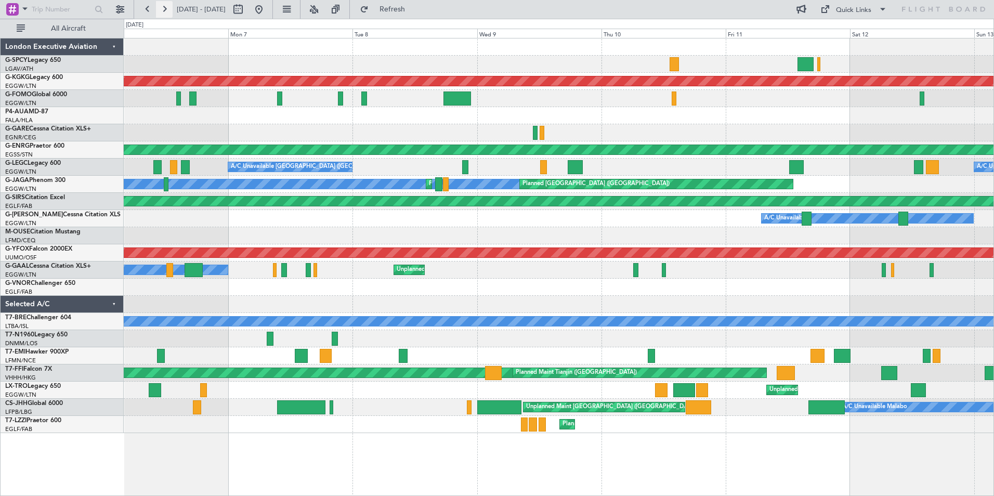
click at [164, 10] on button at bounding box center [164, 9] width 17 height 17
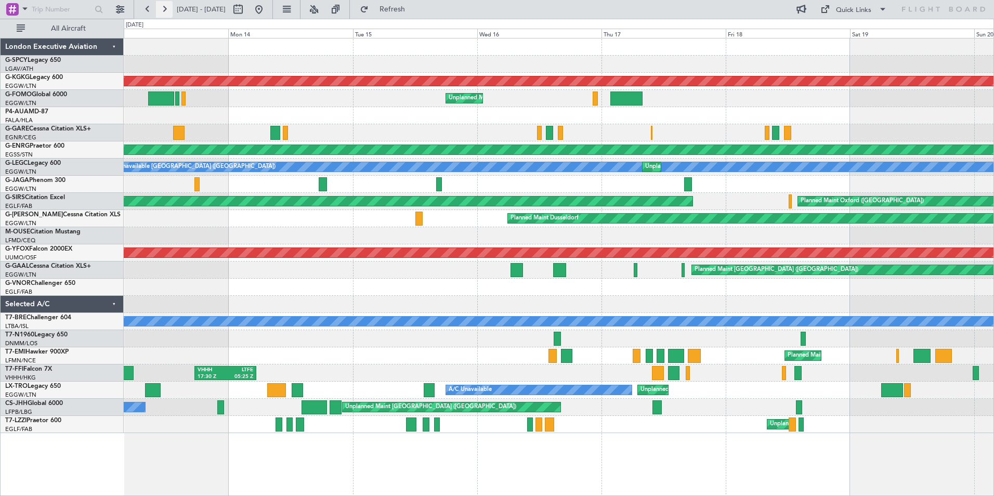
click at [164, 10] on button at bounding box center [164, 9] width 17 height 17
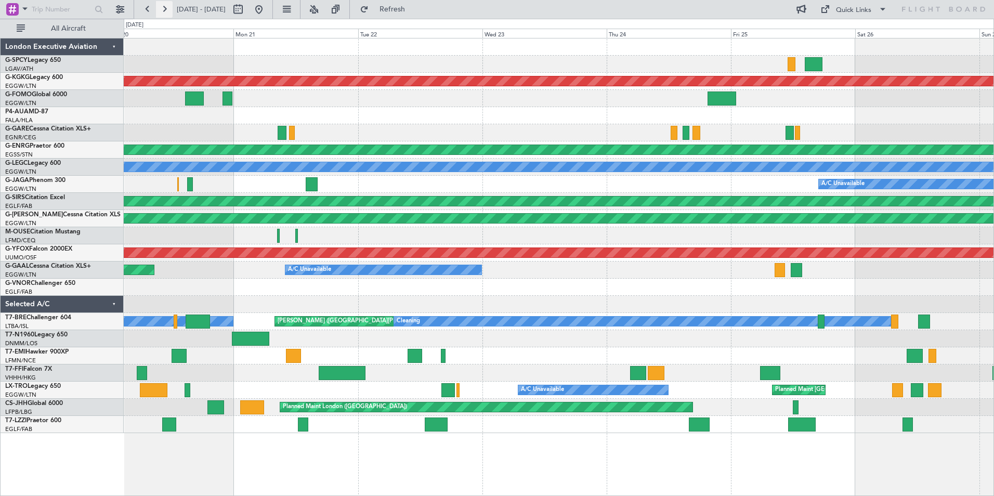
click at [164, 10] on button at bounding box center [164, 9] width 17 height 17
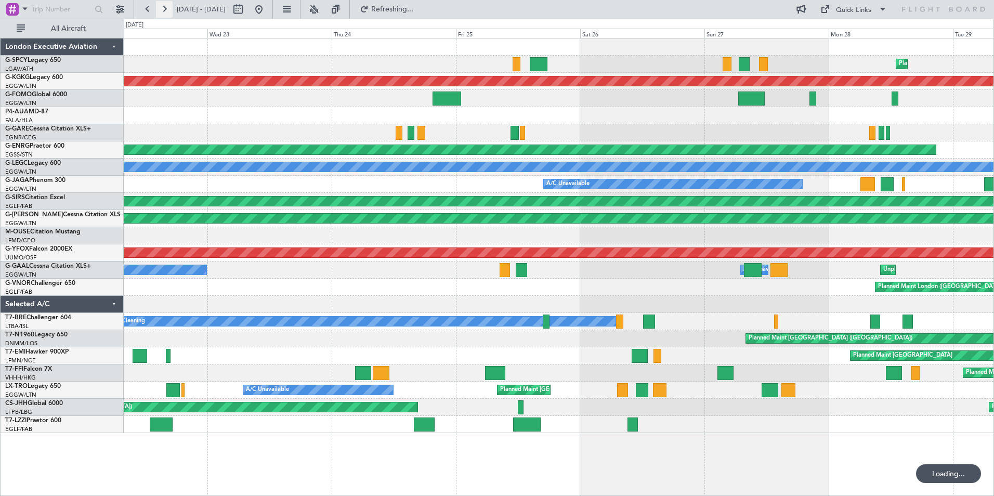
click at [164, 10] on button at bounding box center [164, 9] width 17 height 17
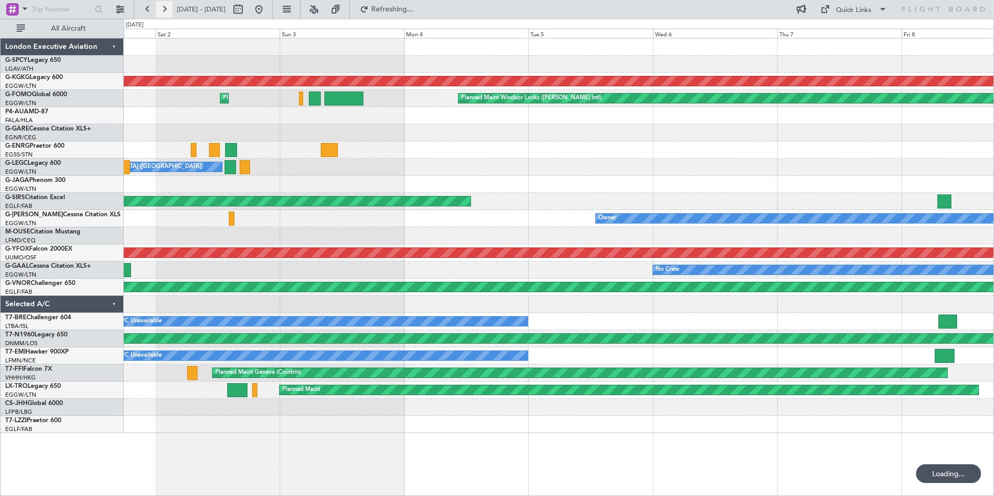
click at [164, 10] on button at bounding box center [164, 9] width 17 height 17
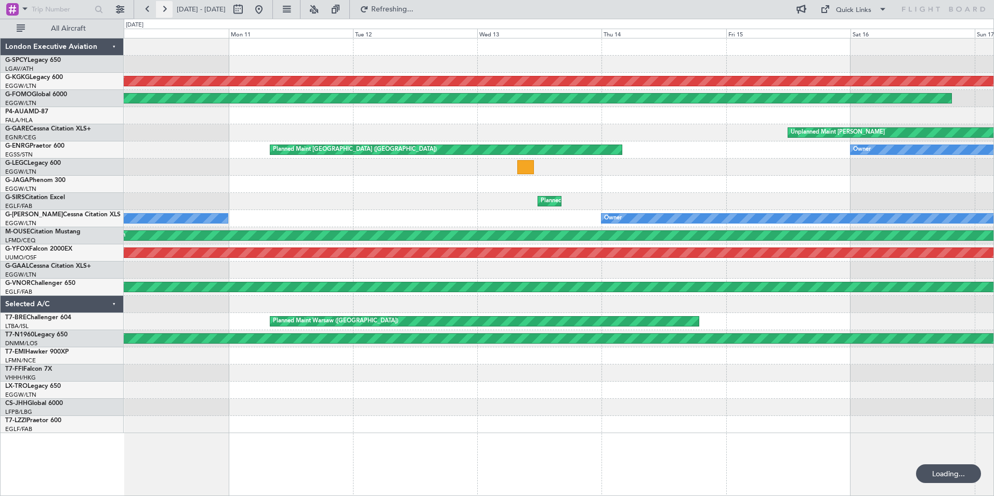
click at [164, 10] on button at bounding box center [164, 9] width 17 height 17
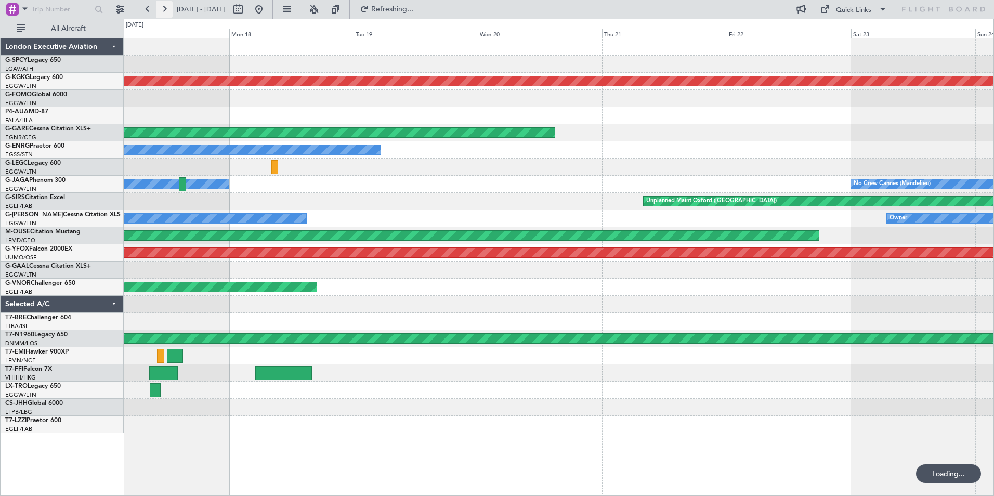
click at [164, 10] on button at bounding box center [164, 9] width 17 height 17
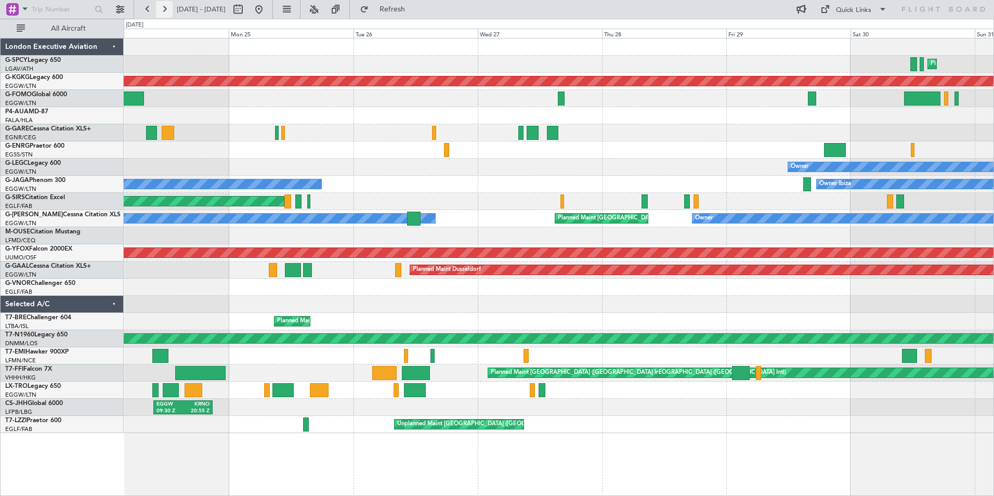
click at [161, 11] on button at bounding box center [164, 9] width 17 height 17
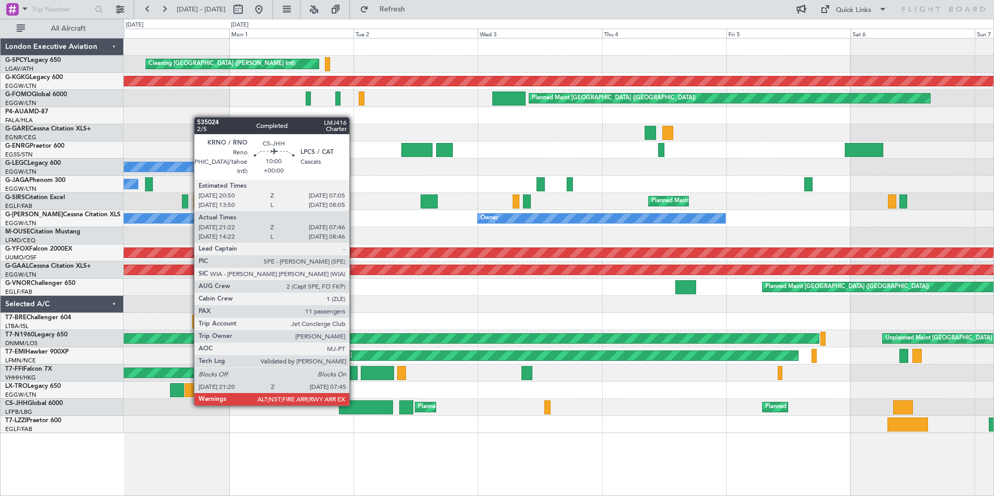
click at [354, 405] on div at bounding box center [366, 407] width 54 height 14
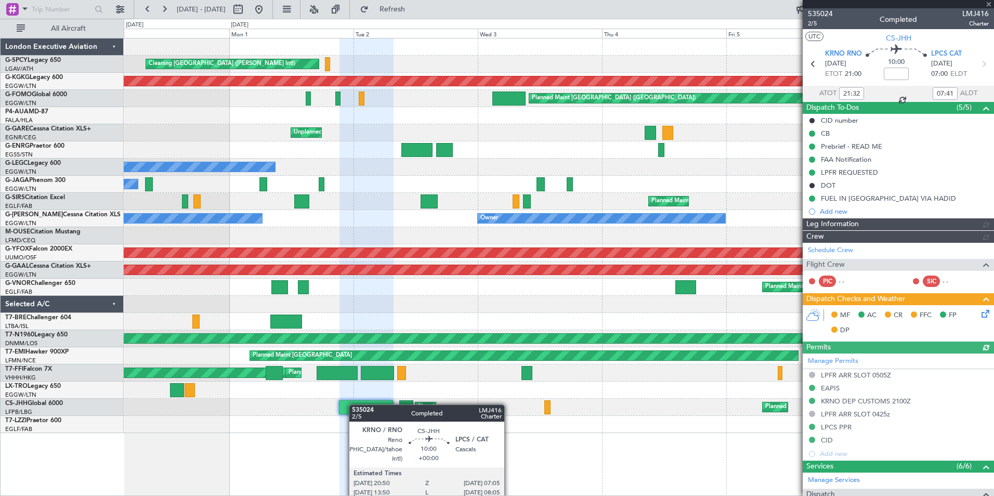
click at [354, 405] on div at bounding box center [366, 407] width 54 height 14
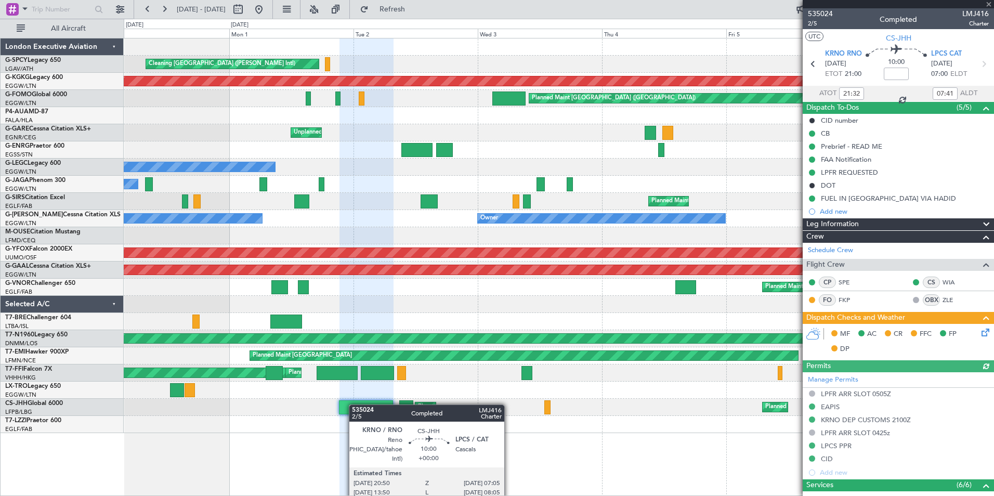
click at [354, 405] on div at bounding box center [366, 407] width 54 height 14
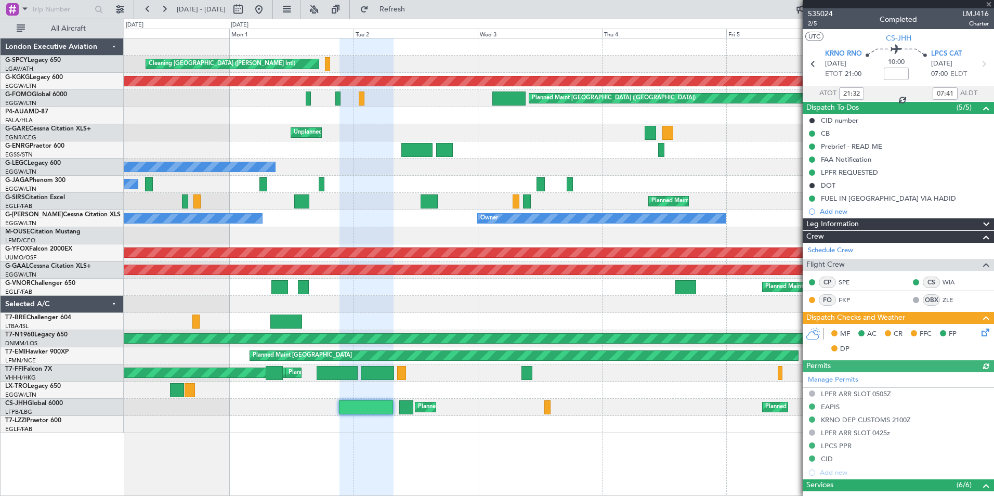
click at [989, 2] on div at bounding box center [898, 4] width 191 height 8
click at [991, 4] on span at bounding box center [989, 4] width 10 height 9
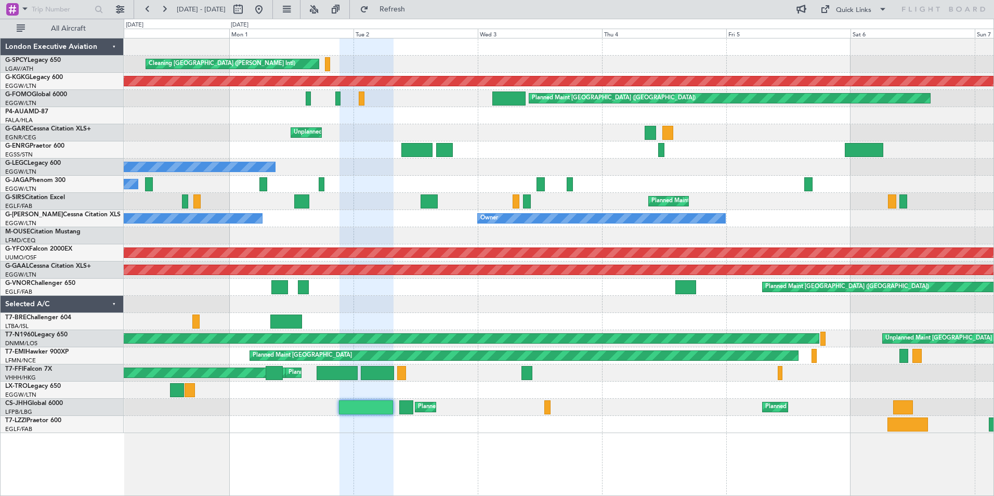
type input "0"
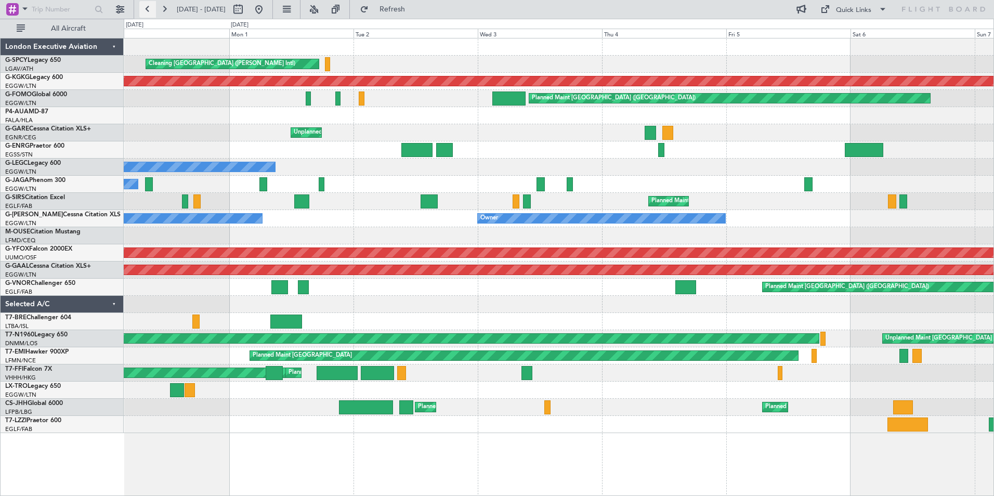
click at [147, 10] on button at bounding box center [147, 9] width 17 height 17
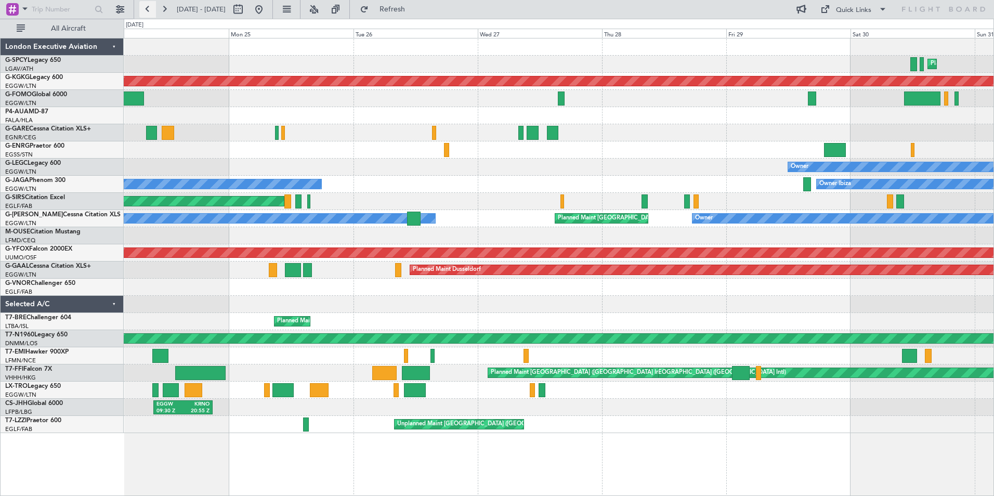
click at [147, 10] on button at bounding box center [147, 9] width 17 height 17
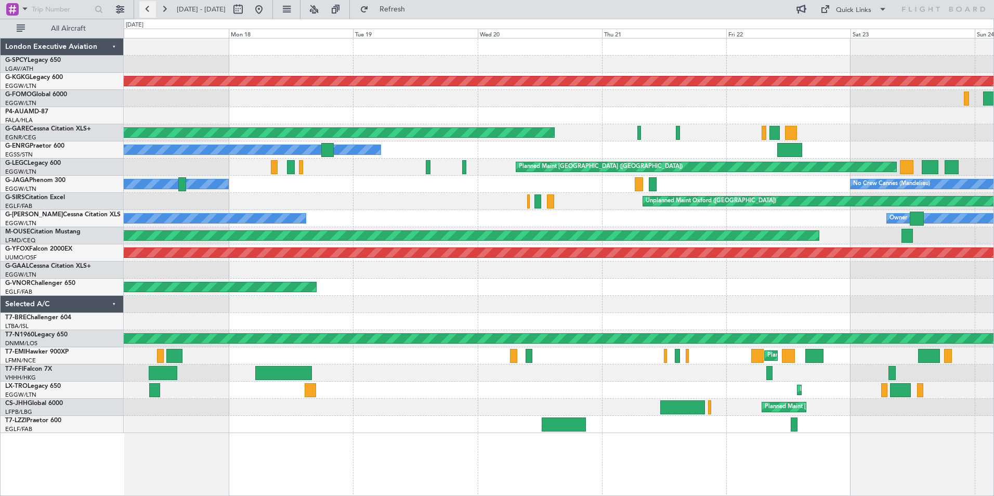
click at [148, 12] on button at bounding box center [147, 9] width 17 height 17
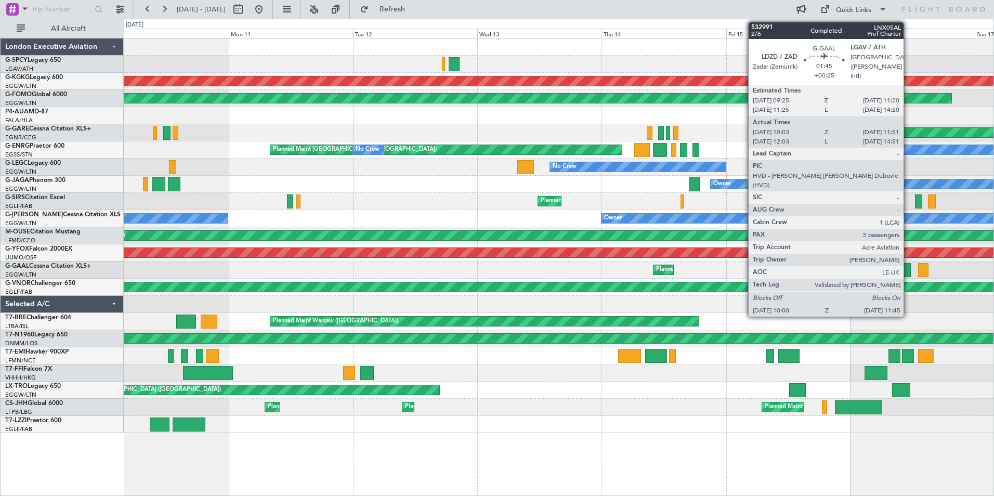
click at [909, 270] on div at bounding box center [906, 270] width 9 height 14
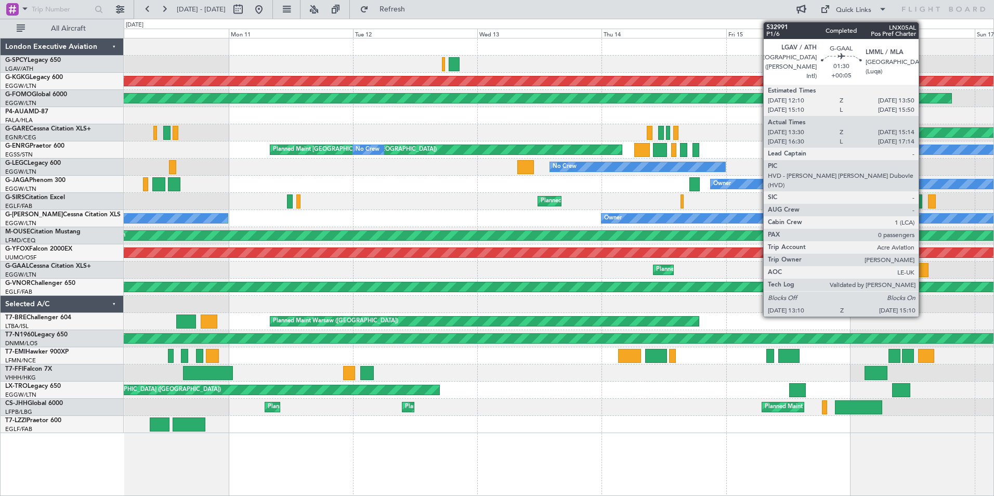
click at [924, 275] on div at bounding box center [923, 270] width 10 height 14
